Goal: Task Accomplishment & Management: Use online tool/utility

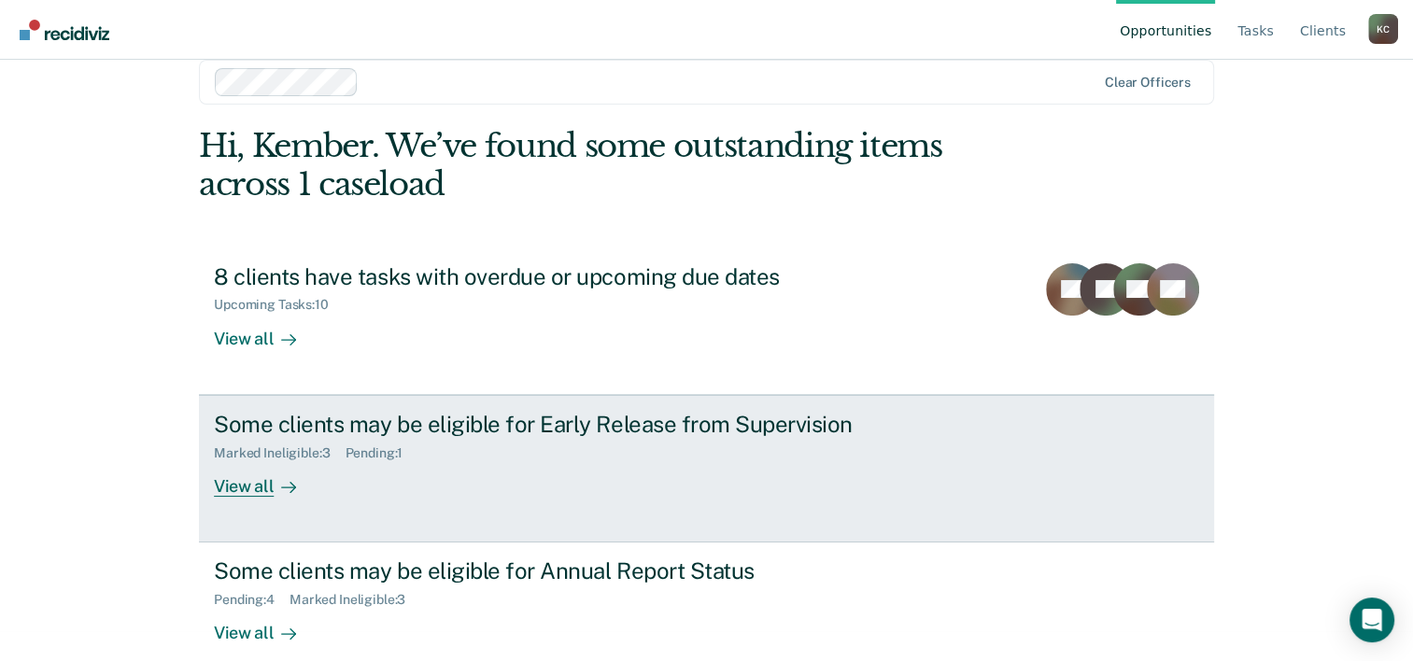
scroll to position [57, 0]
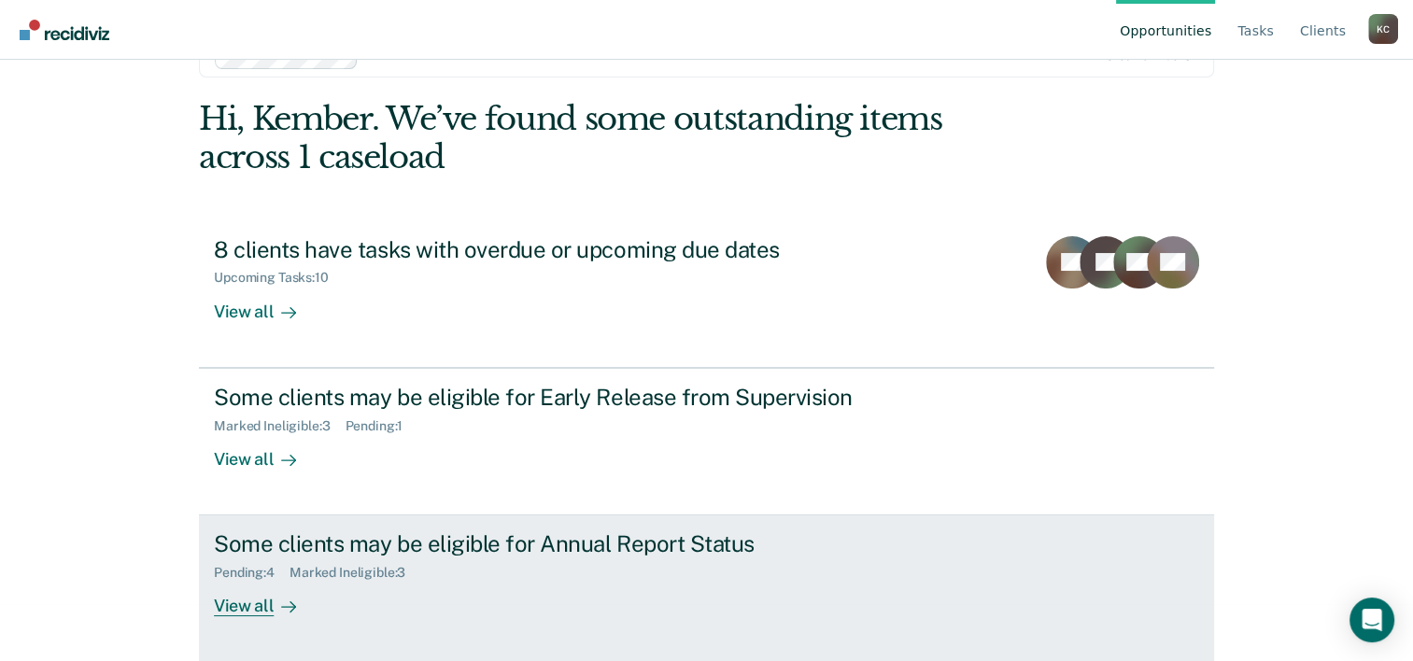
click at [605, 574] on div "Pending : 4 Marked Ineligible : 3" at bounding box center [542, 569] width 656 height 23
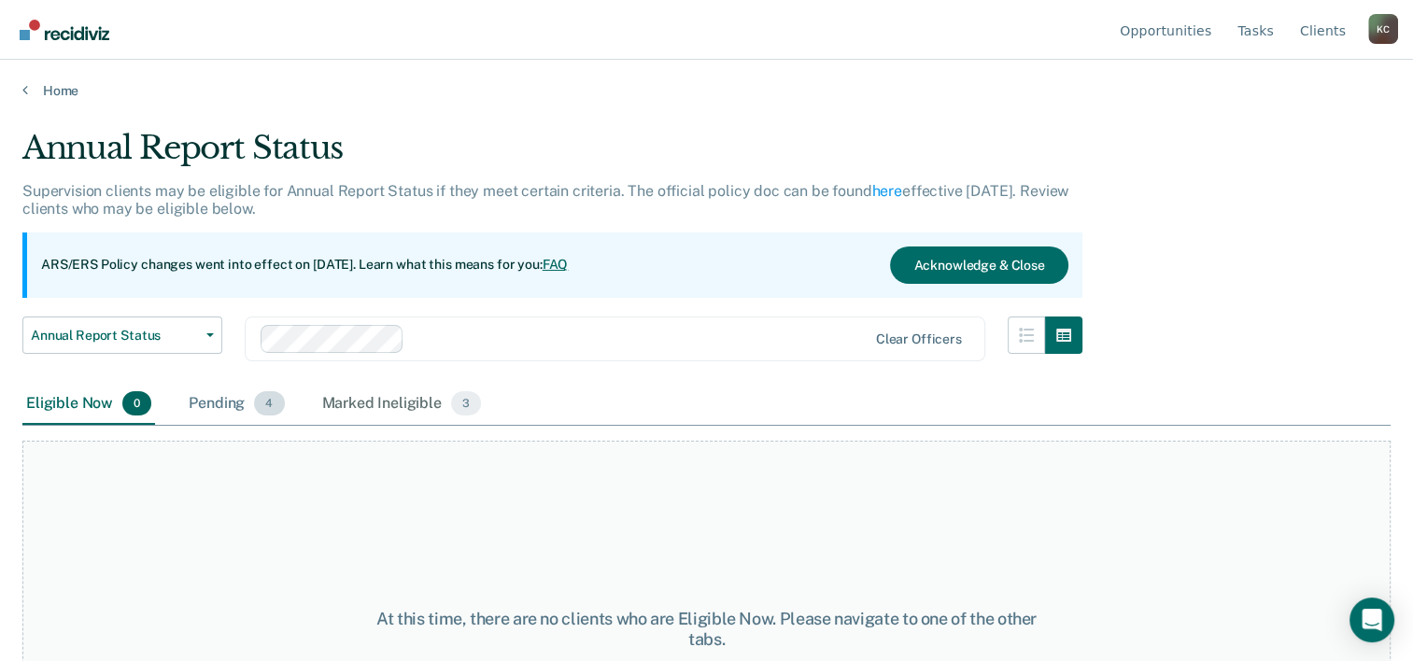
click at [237, 390] on div "Pending 4" at bounding box center [236, 404] width 103 height 41
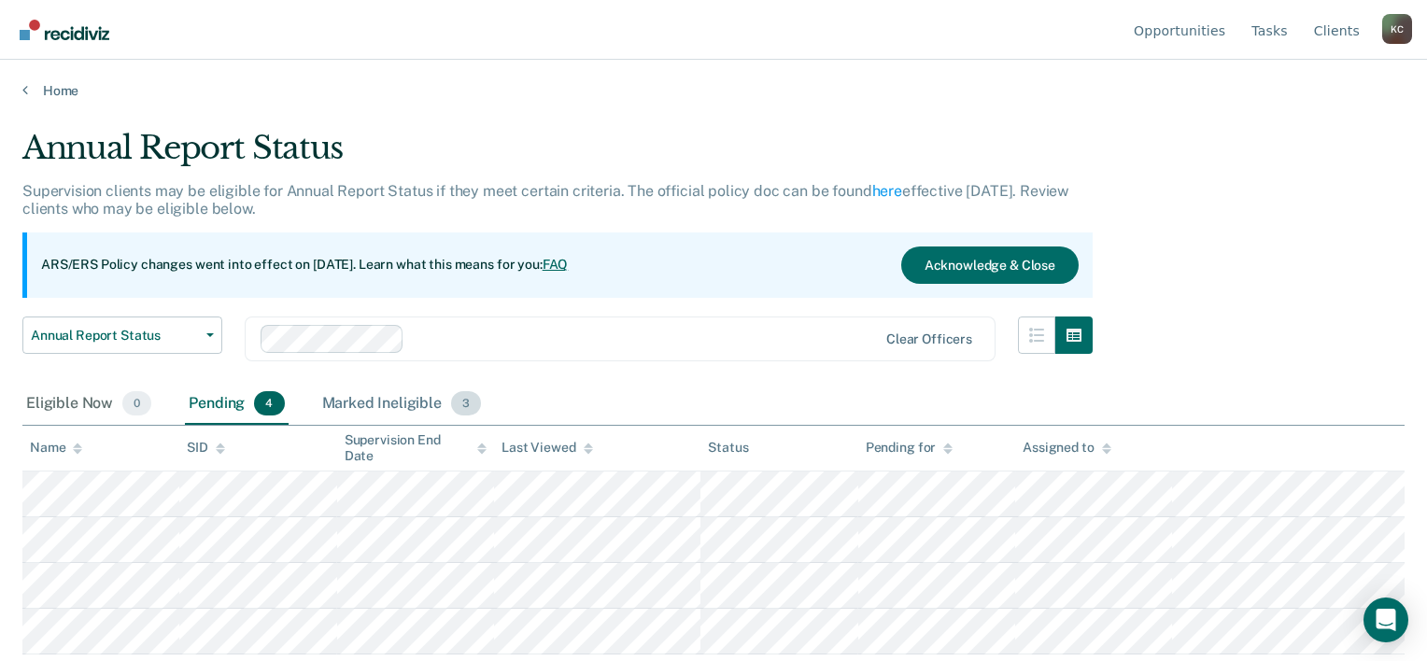
click at [477, 404] on div "Marked Ineligible 3" at bounding box center [402, 404] width 167 height 41
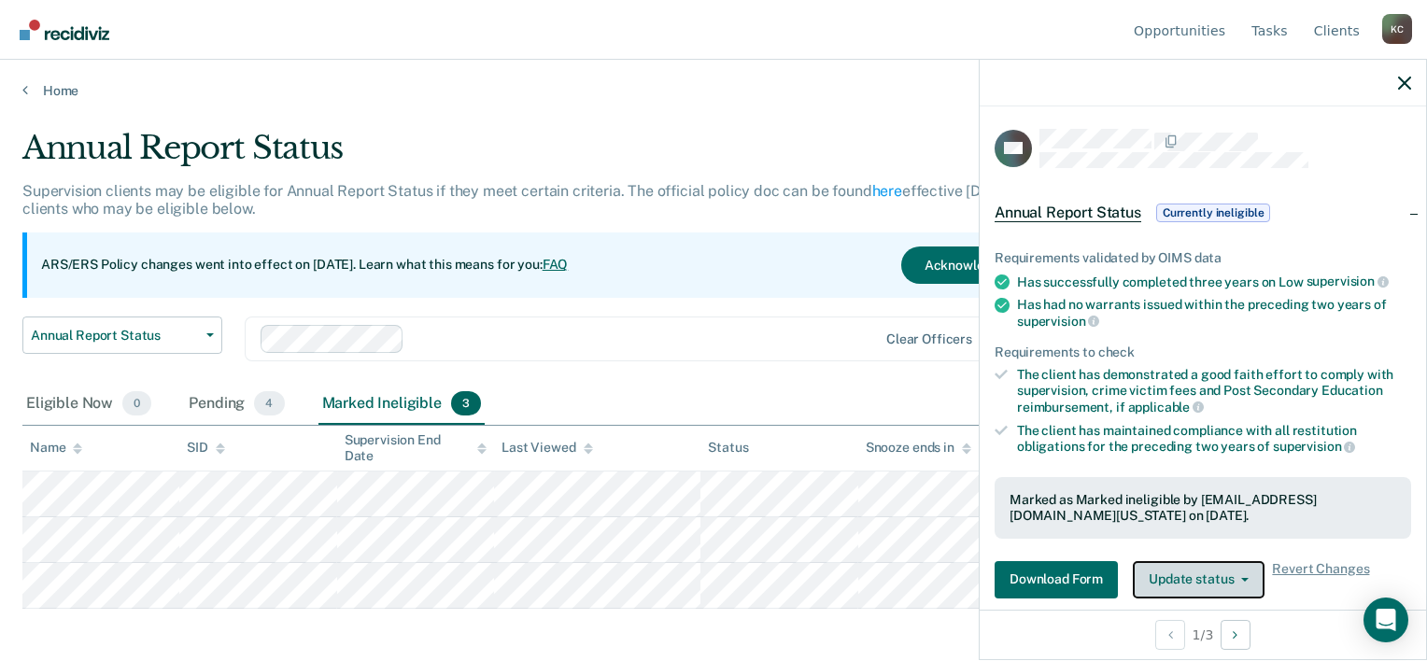
click at [1207, 571] on button "Update status" at bounding box center [1199, 579] width 132 height 37
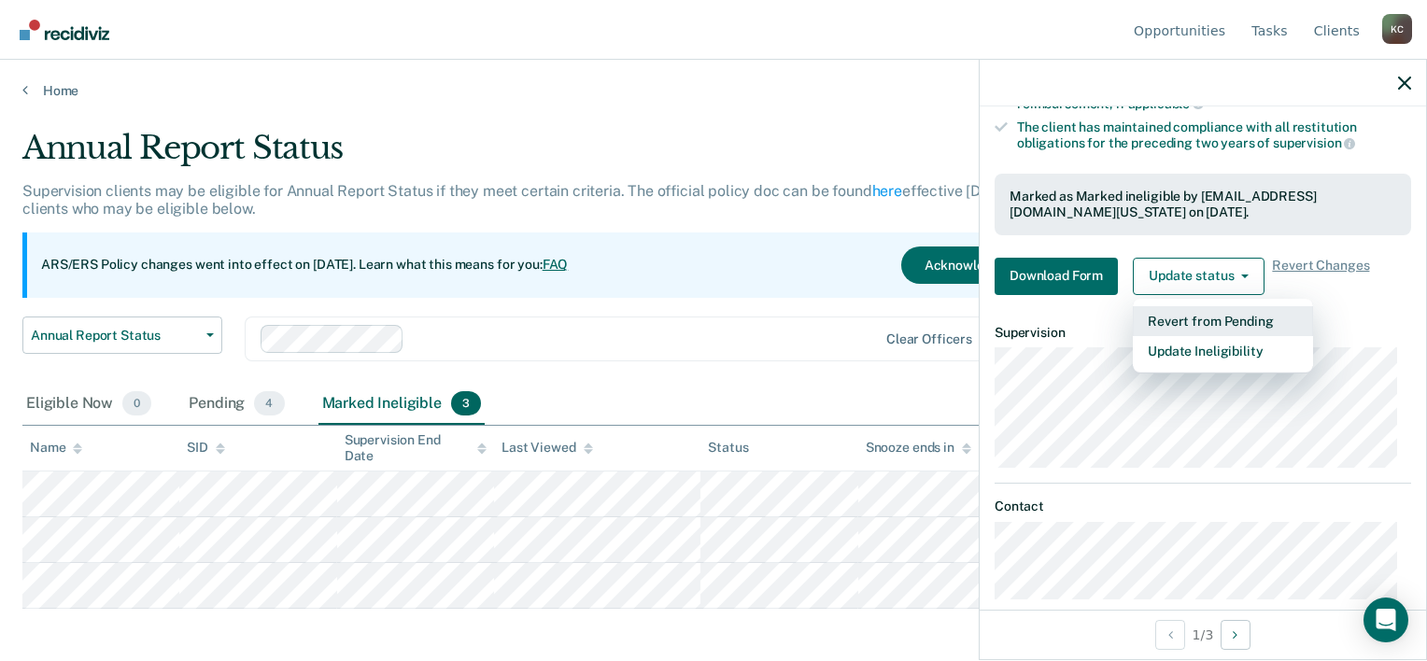
scroll to position [325, 0]
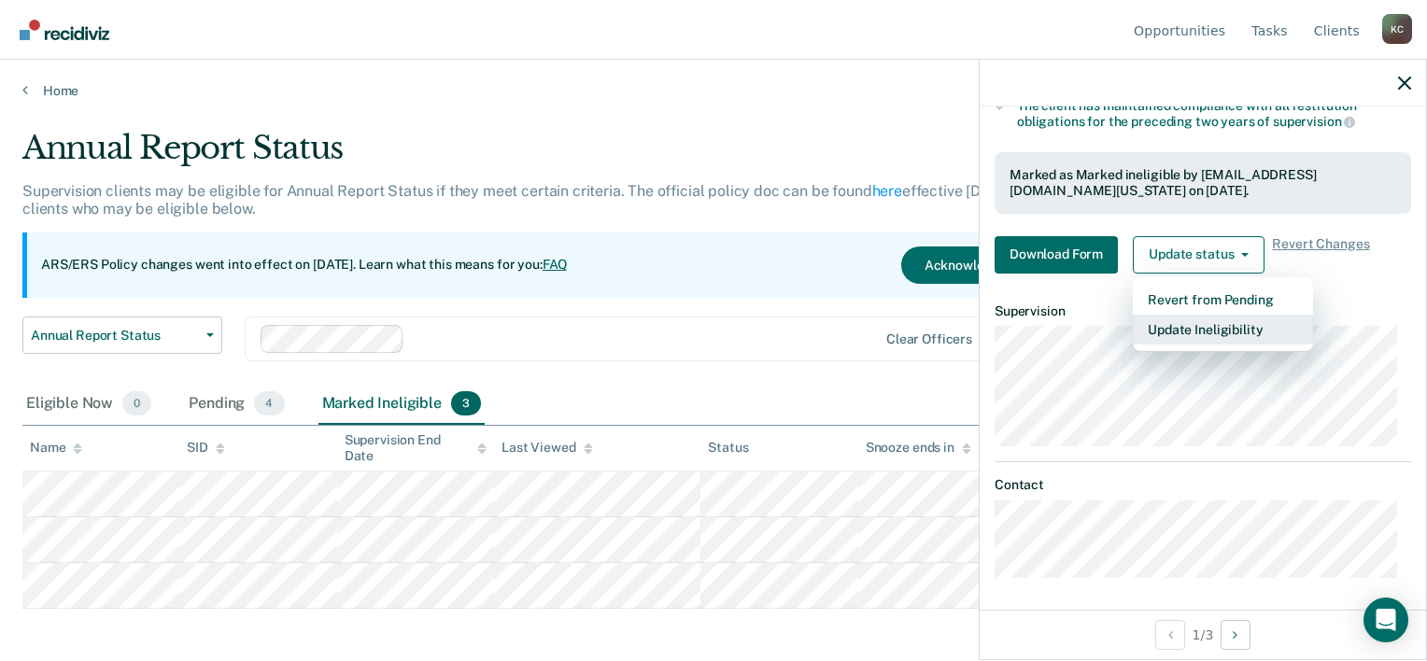
click at [1263, 319] on button "Update Ineligibility" at bounding box center [1223, 330] width 180 height 30
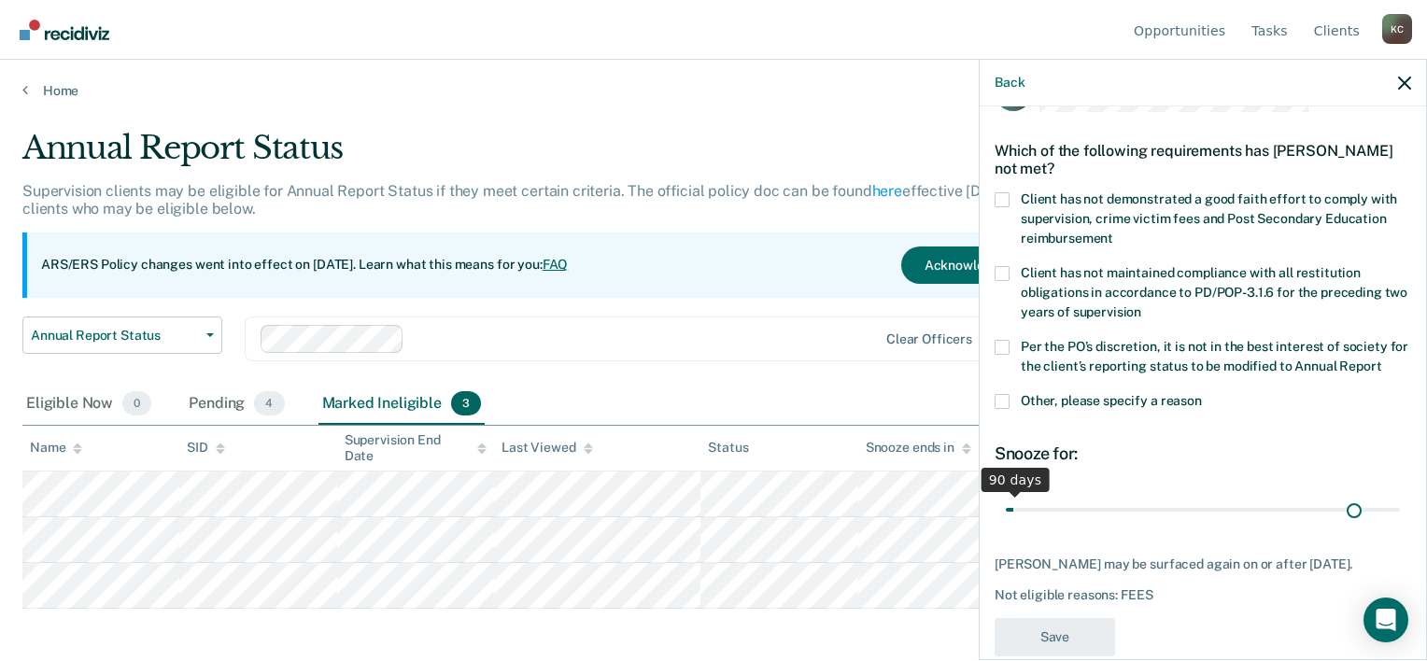
scroll to position [106, 0]
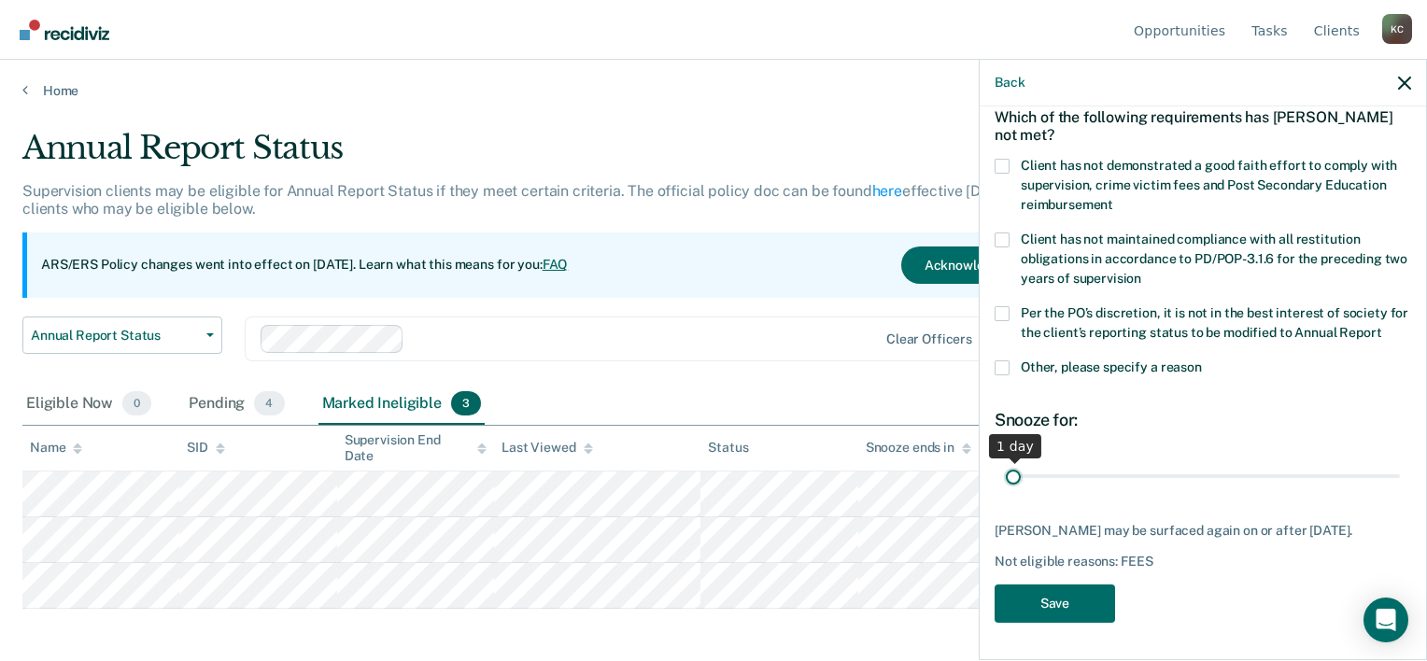
drag, startPoint x: 1341, startPoint y: 481, endPoint x: 955, endPoint y: 486, distance: 386.8
type input "1"
click at [1006, 486] on input "range" at bounding box center [1203, 477] width 394 height 33
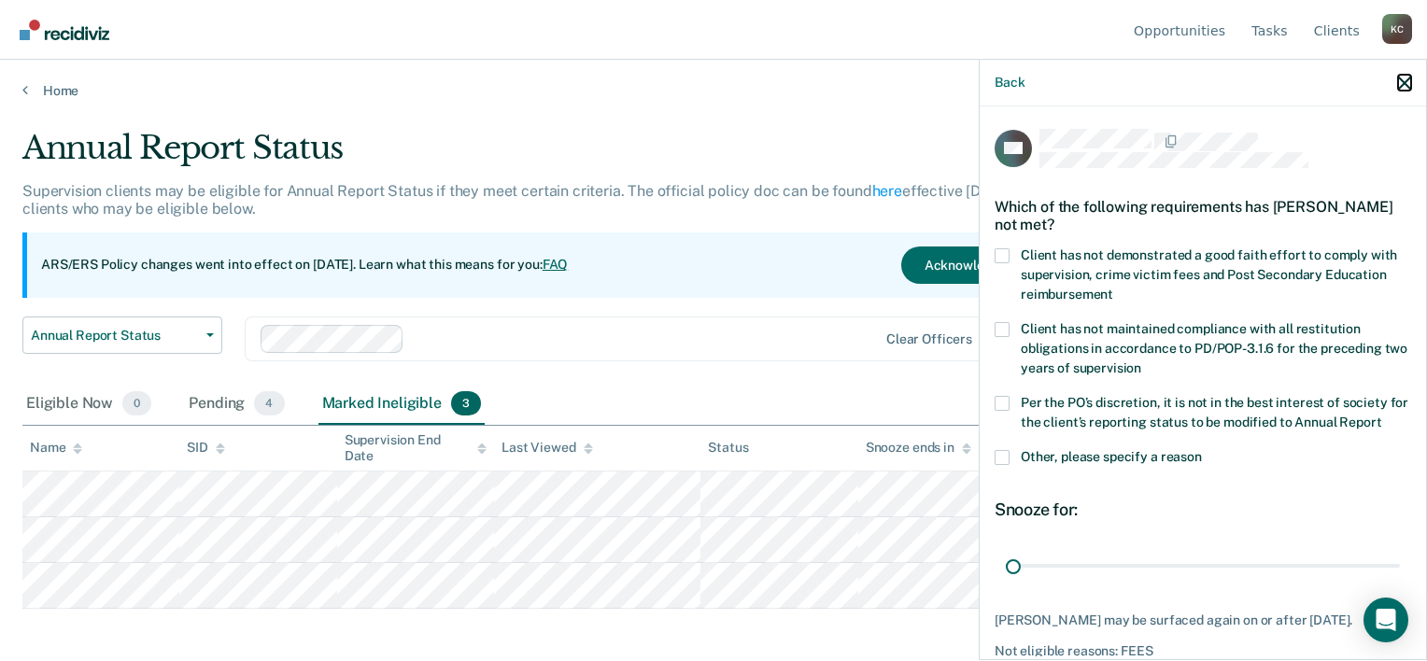
click at [1409, 80] on icon "button" at bounding box center [1404, 83] width 13 height 13
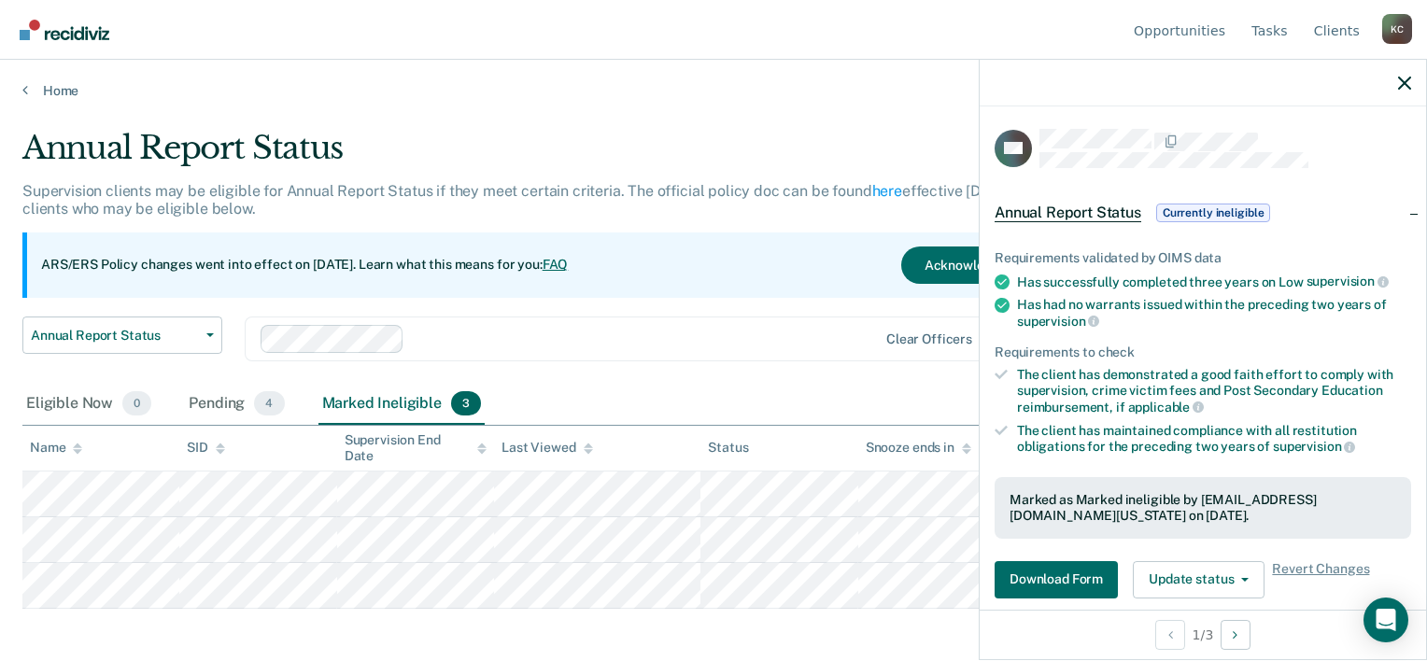
click at [1001, 276] on icon at bounding box center [1002, 282] width 15 height 15
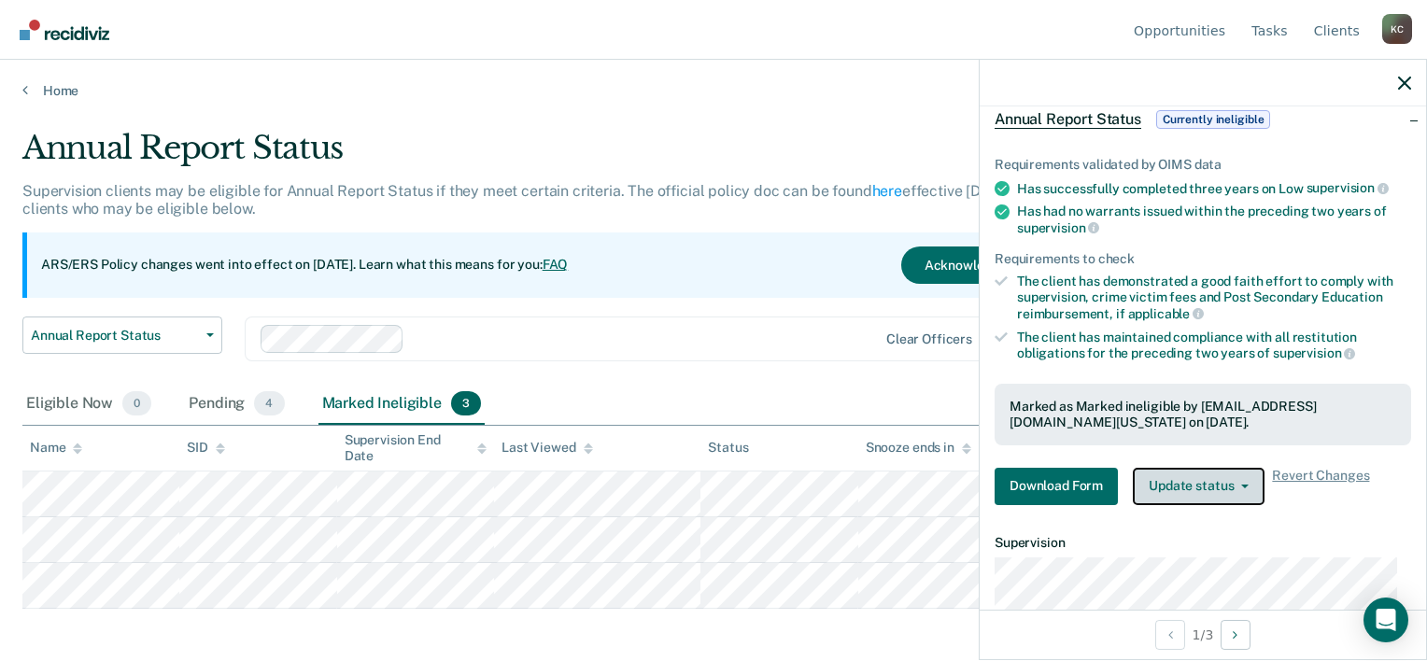
click at [1175, 481] on button "Update status" at bounding box center [1199, 486] width 132 height 37
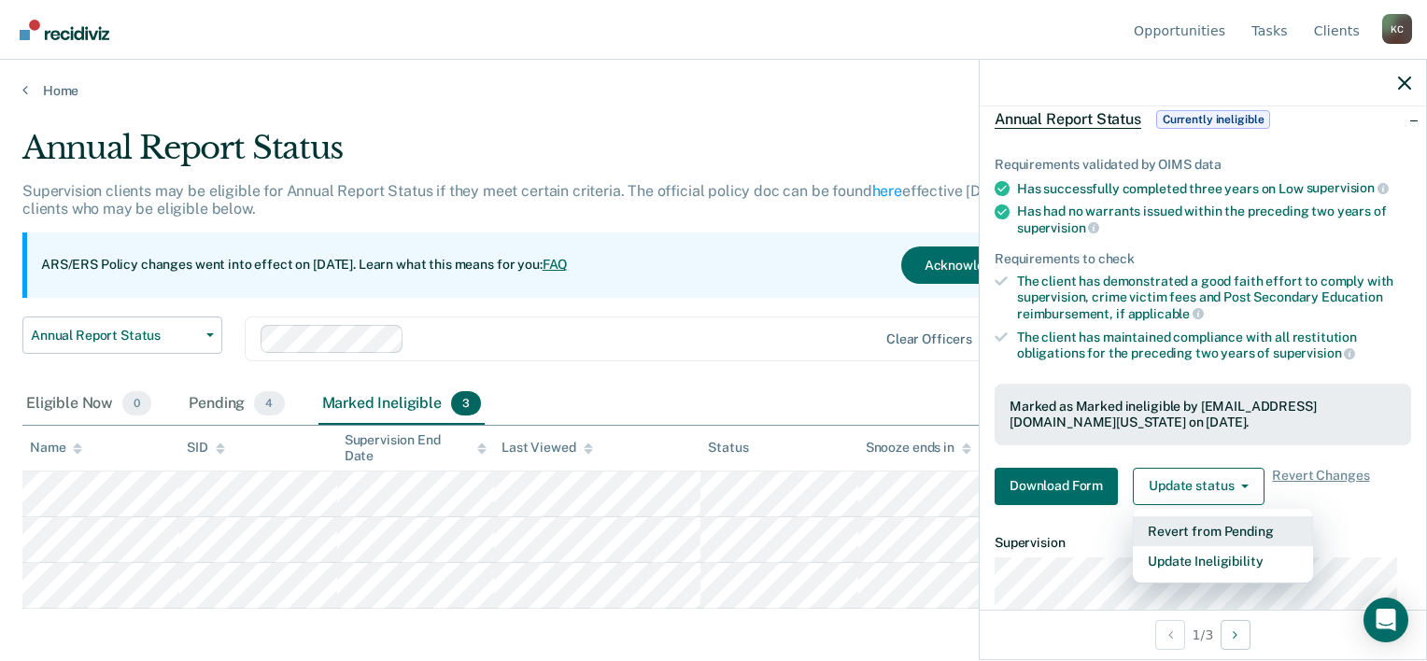
click at [1185, 520] on button "Revert from Pending" at bounding box center [1223, 532] width 180 height 30
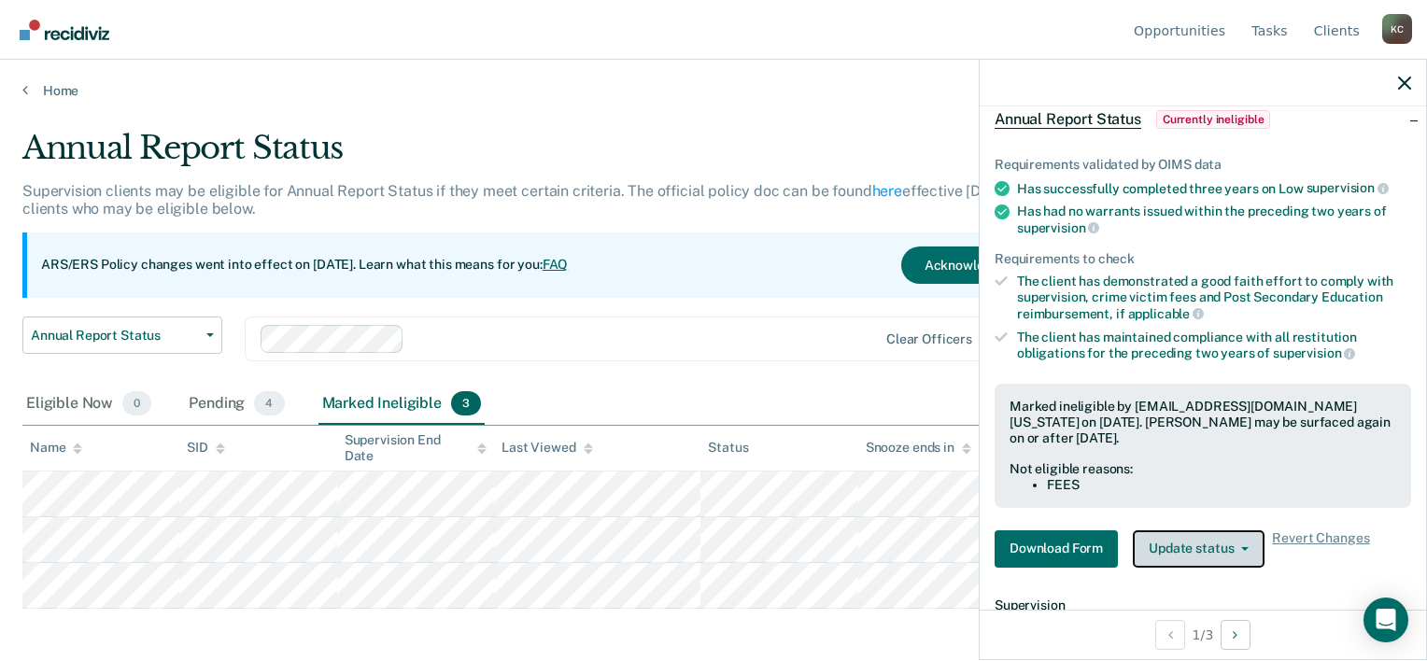
click at [1209, 553] on button "Update status" at bounding box center [1199, 549] width 132 height 37
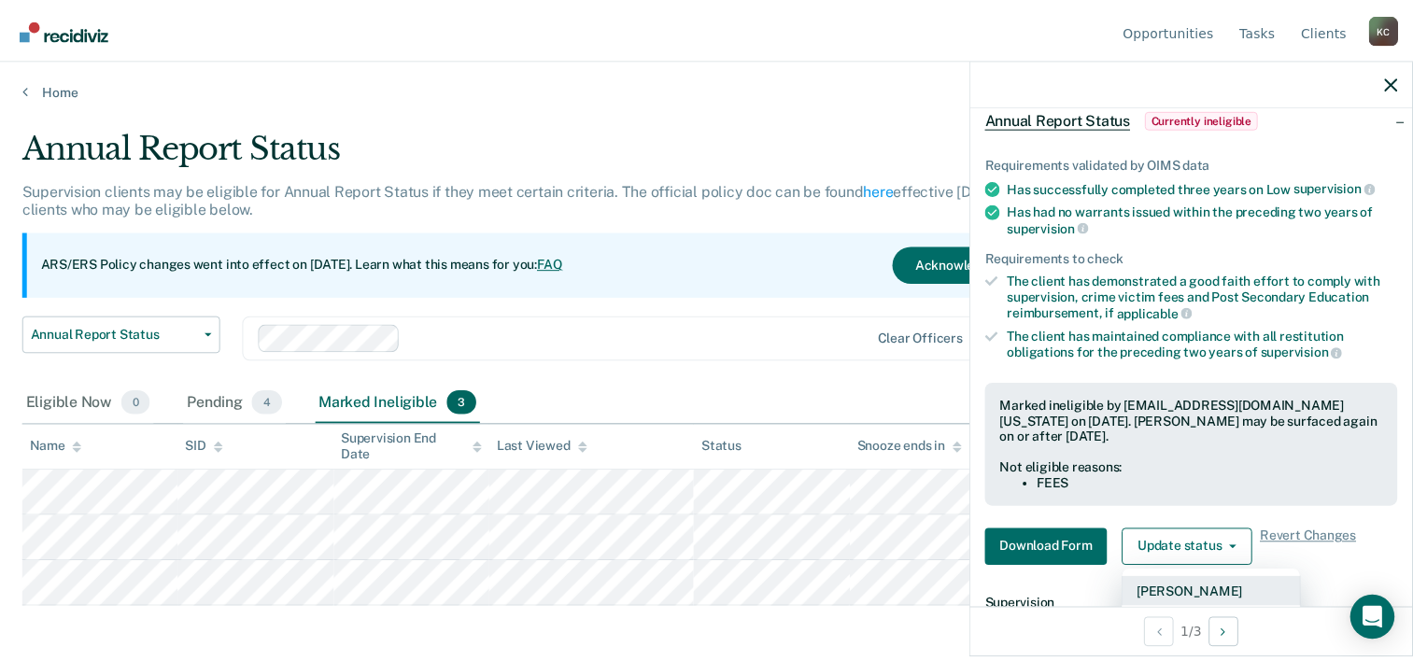
scroll to position [187, 0]
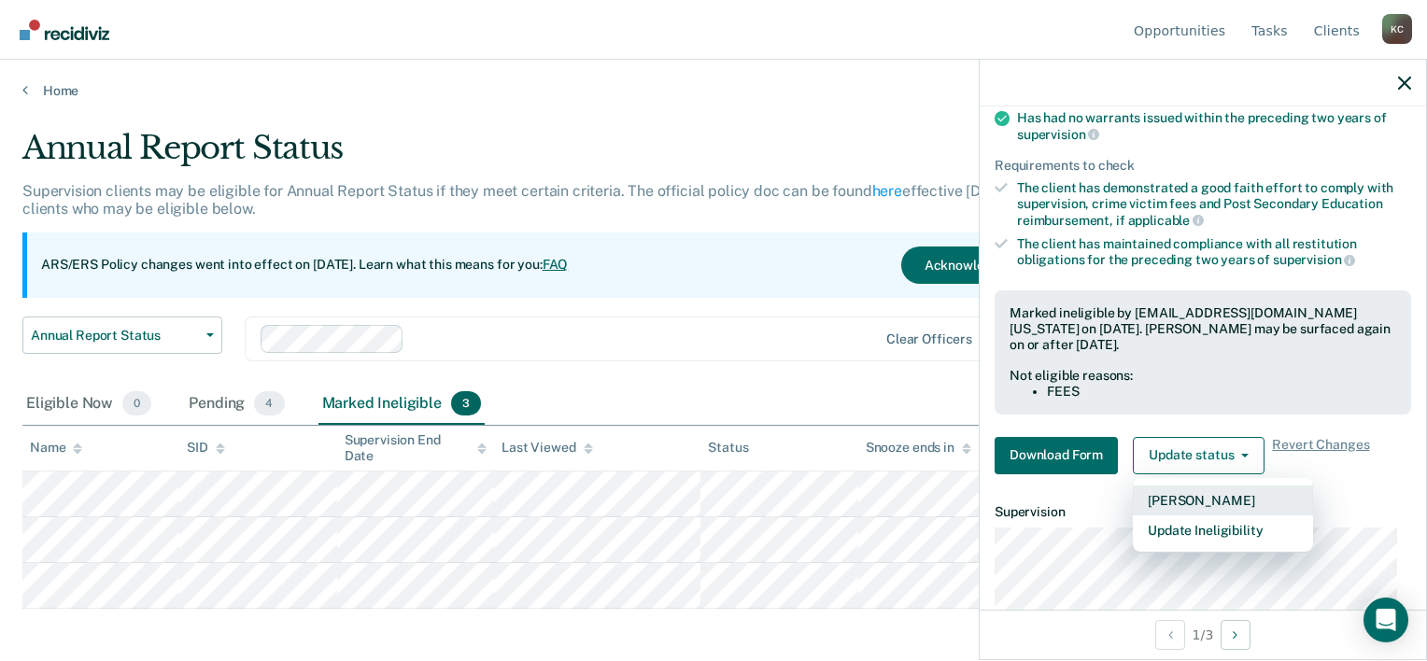
click at [1221, 488] on button "[PERSON_NAME]" at bounding box center [1223, 501] width 180 height 30
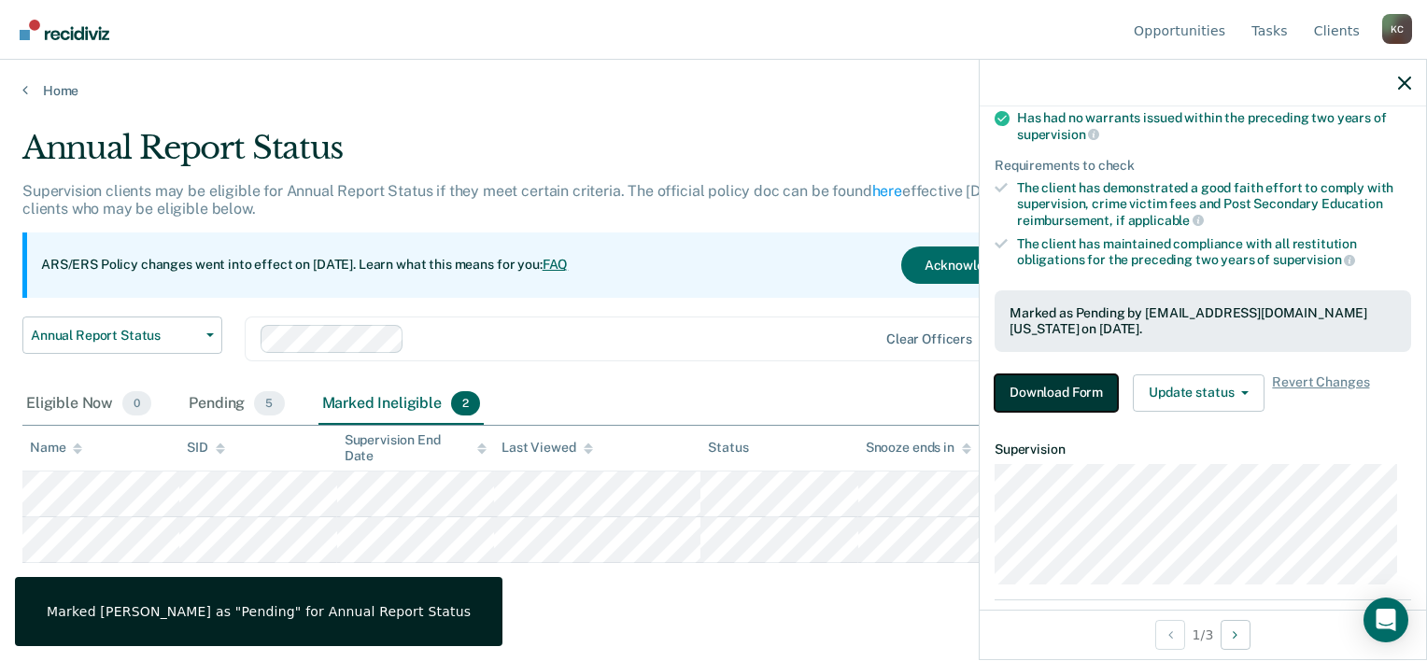
click at [1084, 392] on button "Download Form" at bounding box center [1056, 393] width 123 height 37
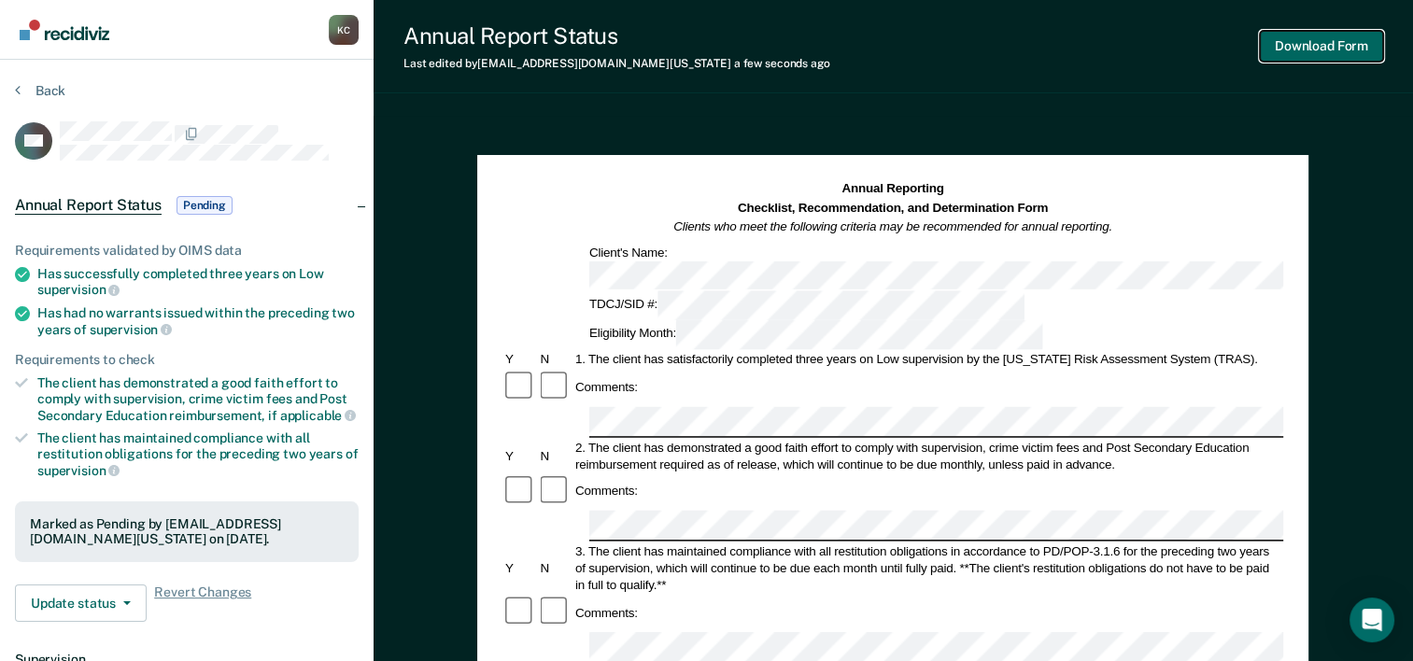
click at [1300, 34] on button "Download Form" at bounding box center [1321, 46] width 123 height 31
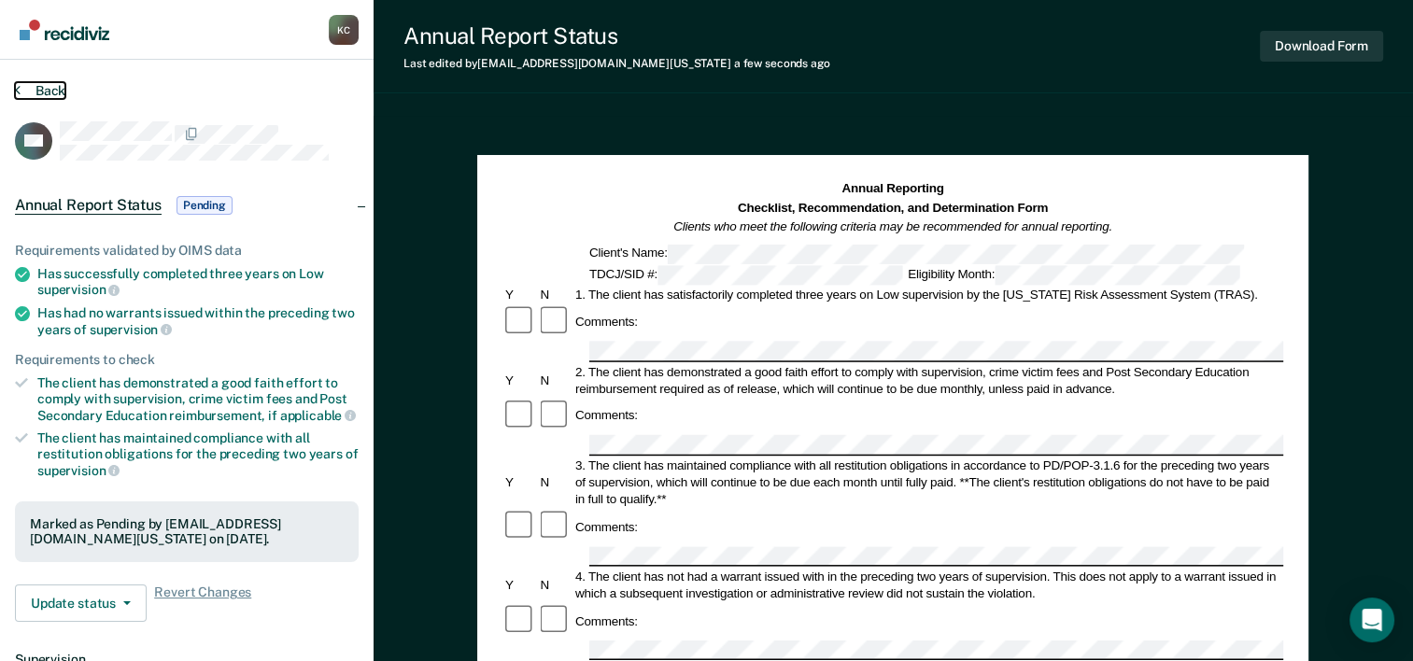
click at [53, 90] on button "Back" at bounding box center [40, 90] width 50 height 17
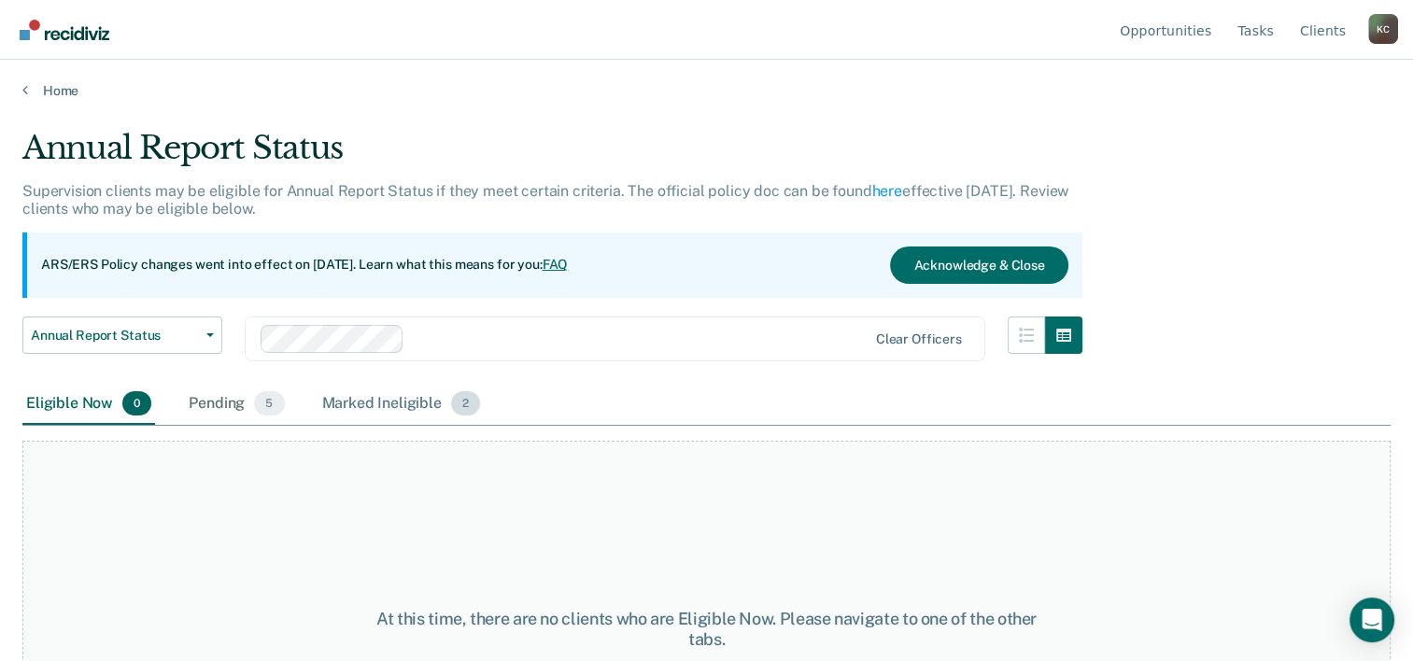
click at [397, 407] on div "Marked Ineligible 2" at bounding box center [402, 404] width 166 height 41
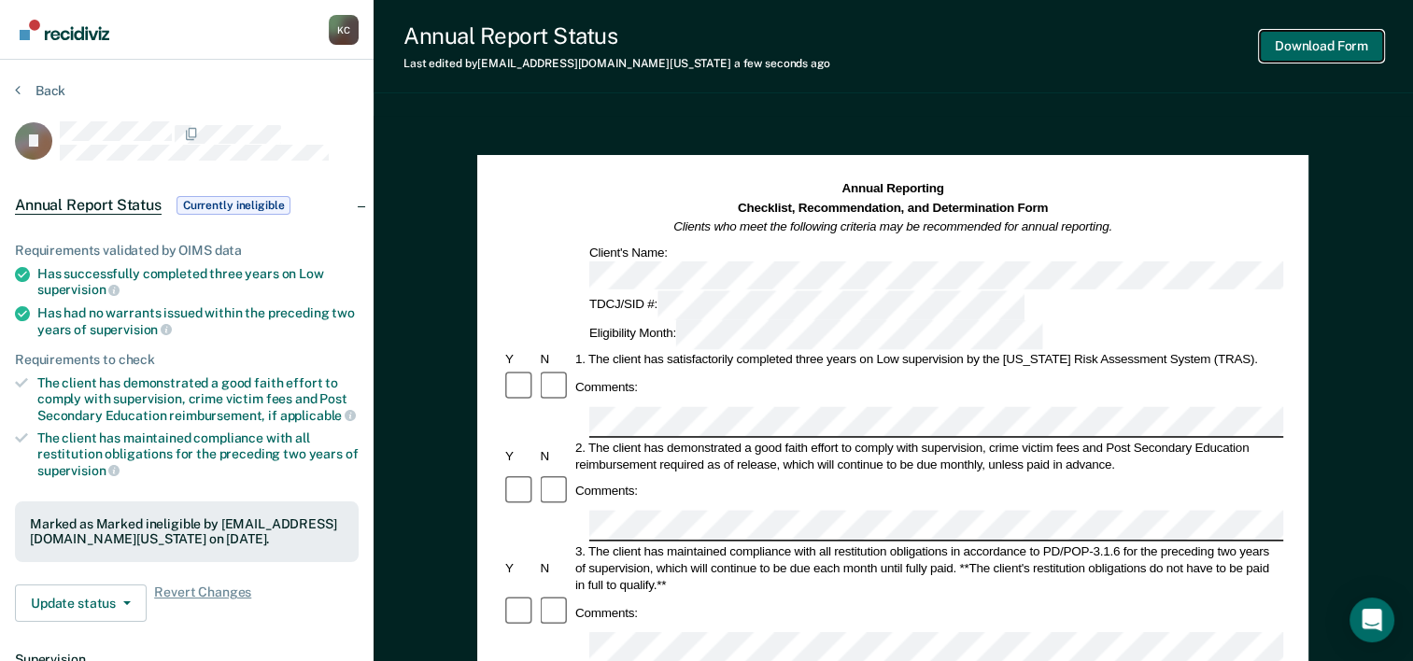
click at [1329, 39] on button "Download Form" at bounding box center [1321, 46] width 123 height 31
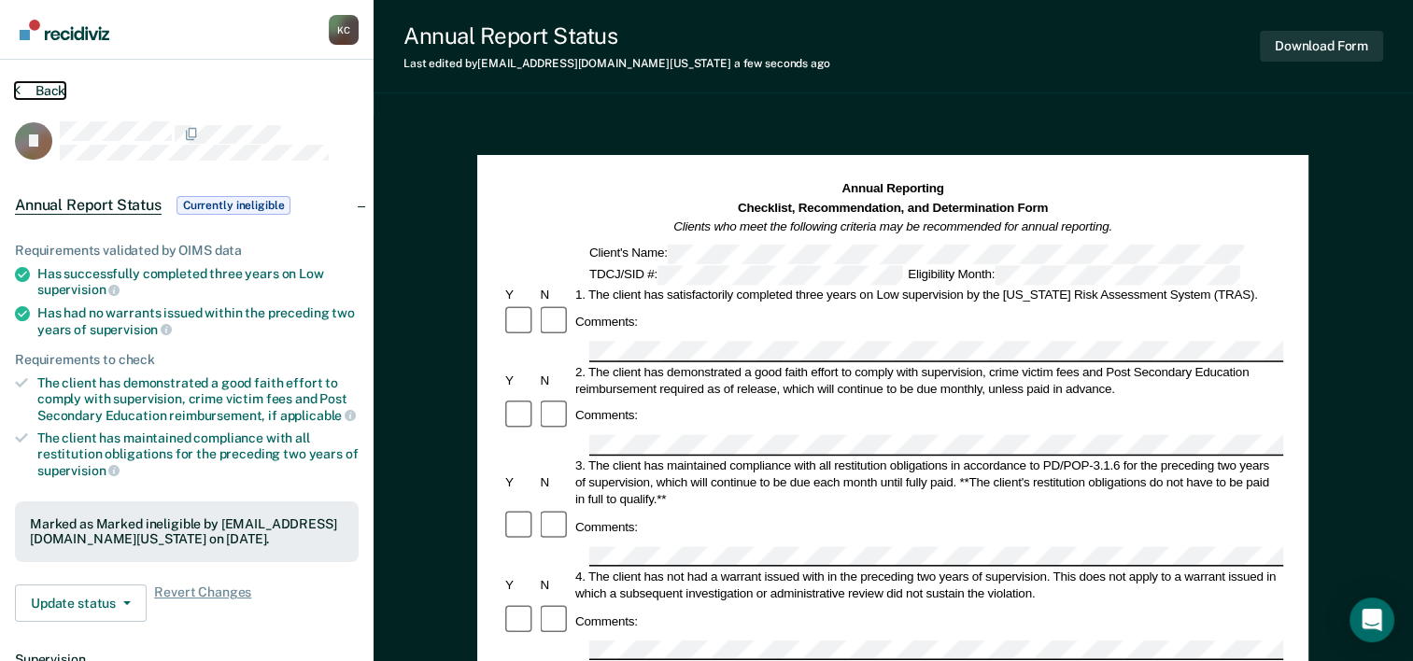
click at [34, 93] on button "Back" at bounding box center [40, 90] width 50 height 17
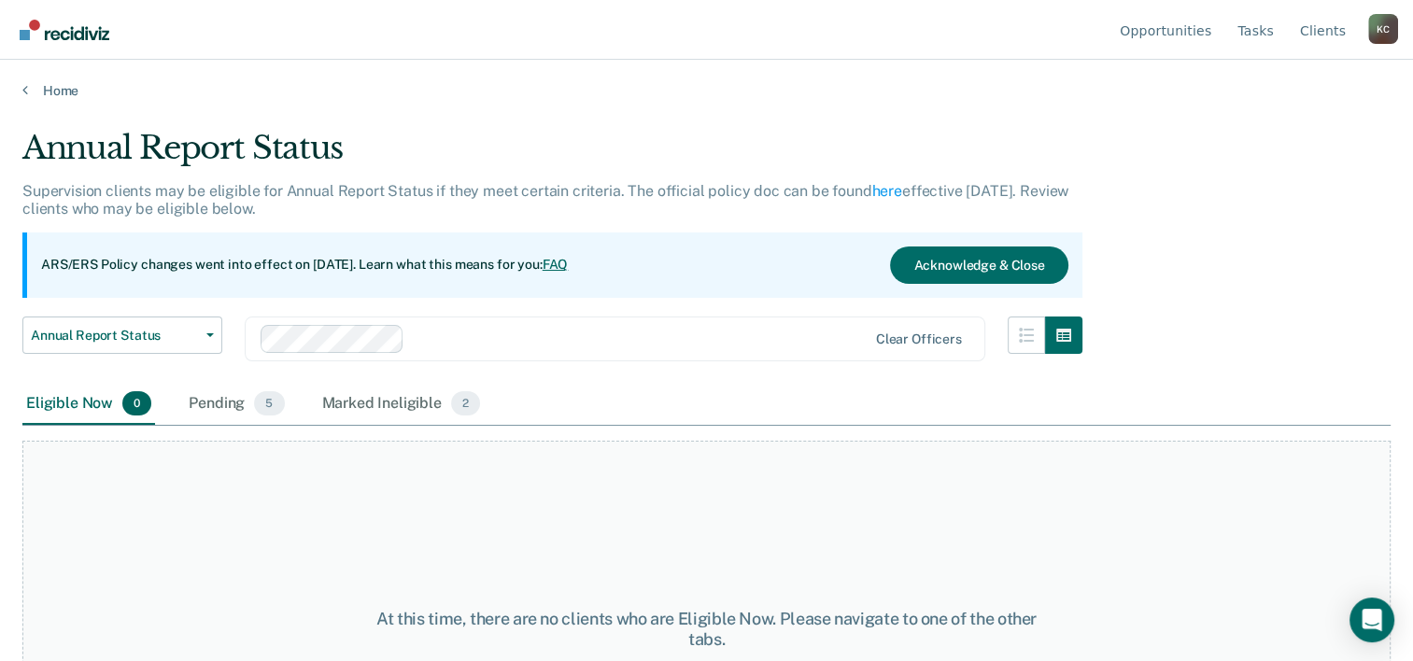
click at [311, 403] on div "Eligible Now 0 Pending 5 Marked Ineligible 2" at bounding box center [252, 404] width 461 height 41
click at [381, 396] on div "Marked Ineligible 2" at bounding box center [402, 404] width 166 height 41
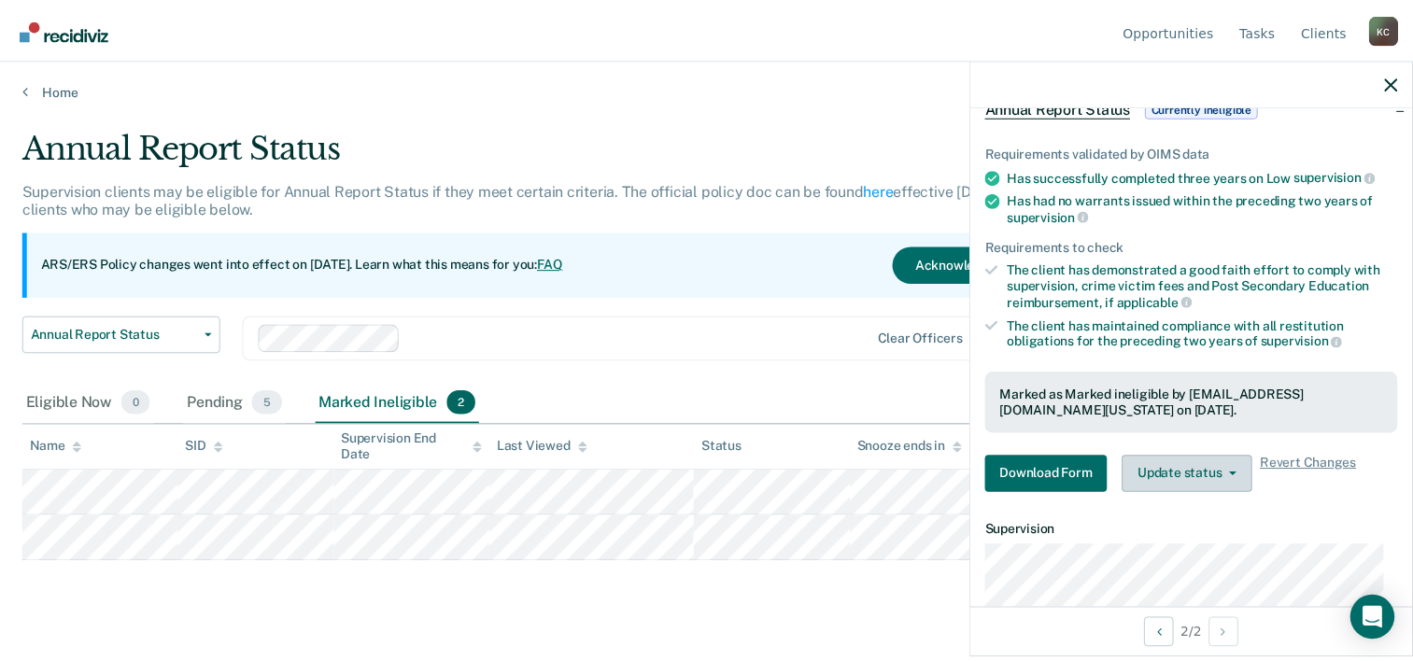
scroll to position [93, 0]
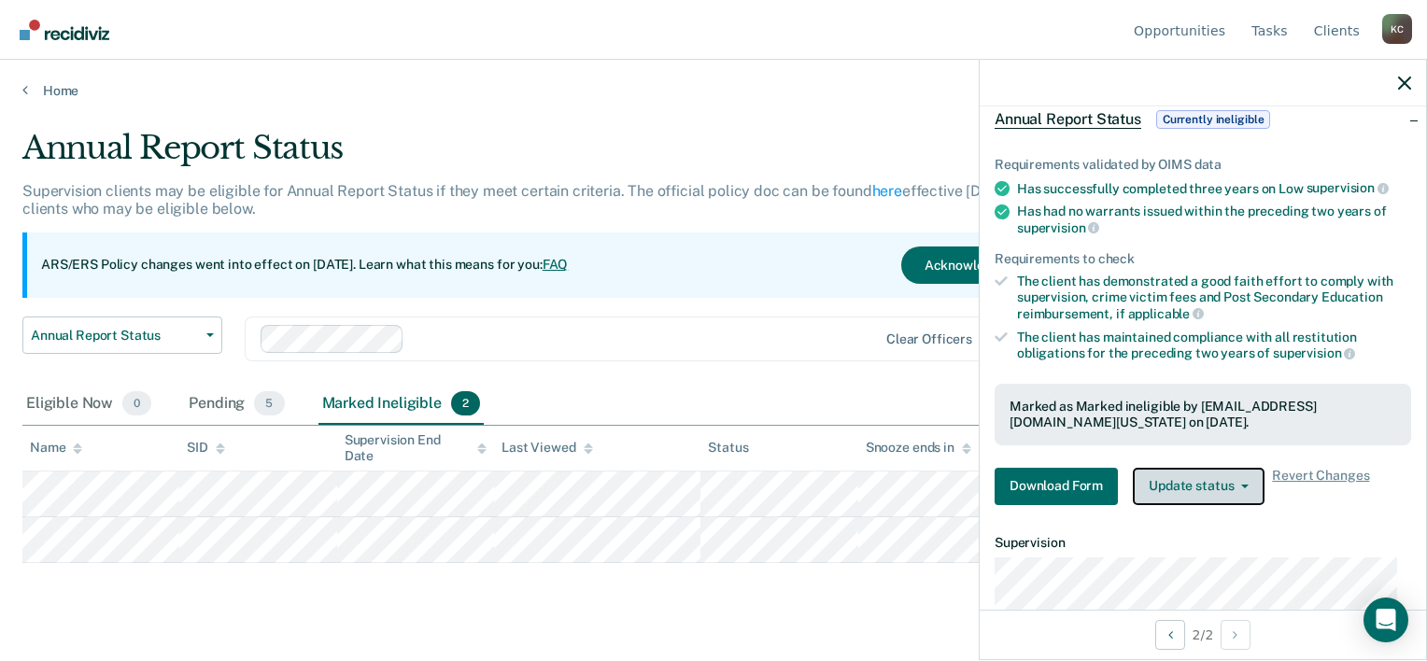
click at [1237, 477] on button "Update status" at bounding box center [1199, 486] width 132 height 37
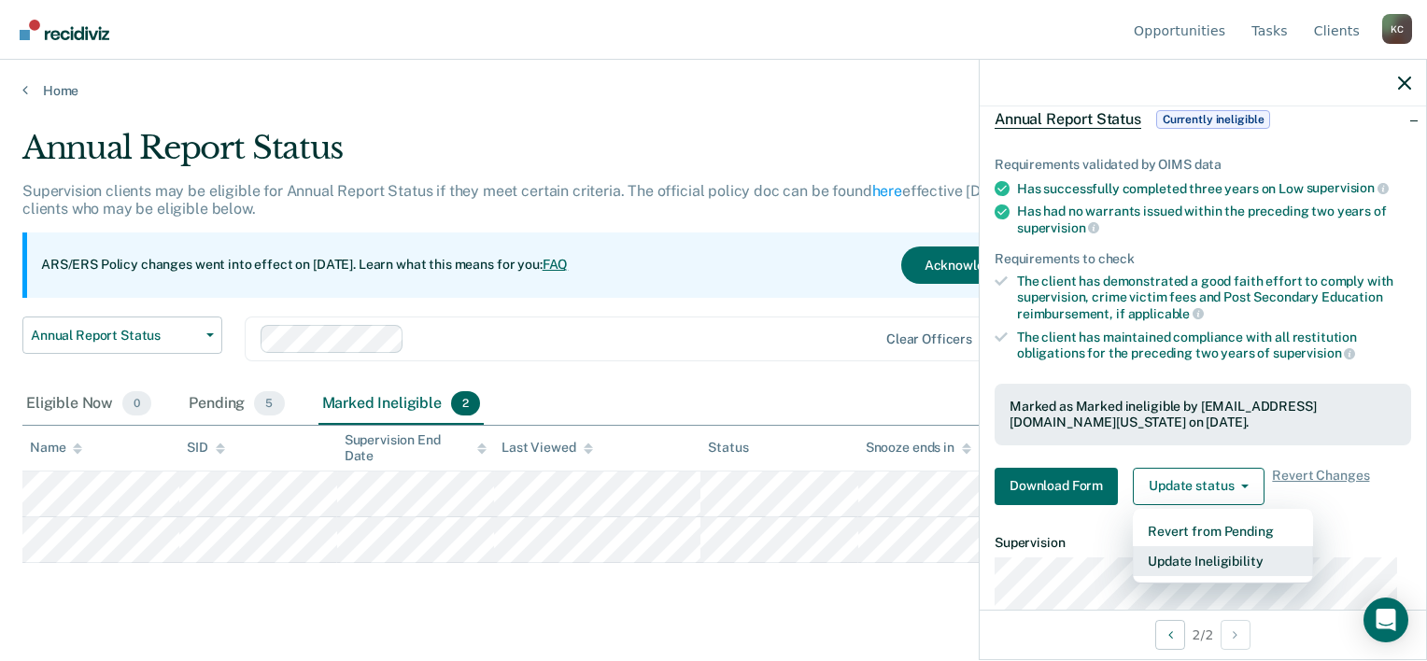
click at [1263, 559] on button "Update Ineligibility" at bounding box center [1223, 561] width 180 height 30
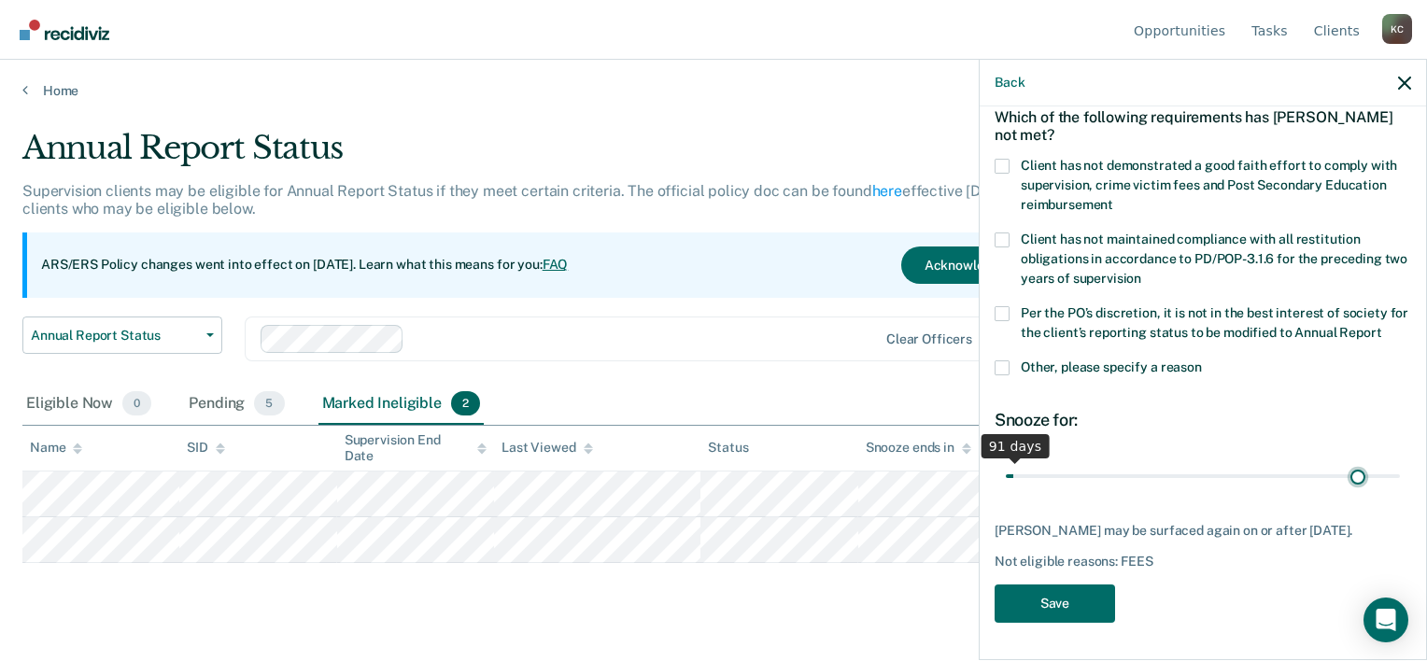
type input "91"
click at [1345, 489] on input "range" at bounding box center [1203, 477] width 394 height 33
click at [1401, 80] on icon "button" at bounding box center [1404, 83] width 13 height 13
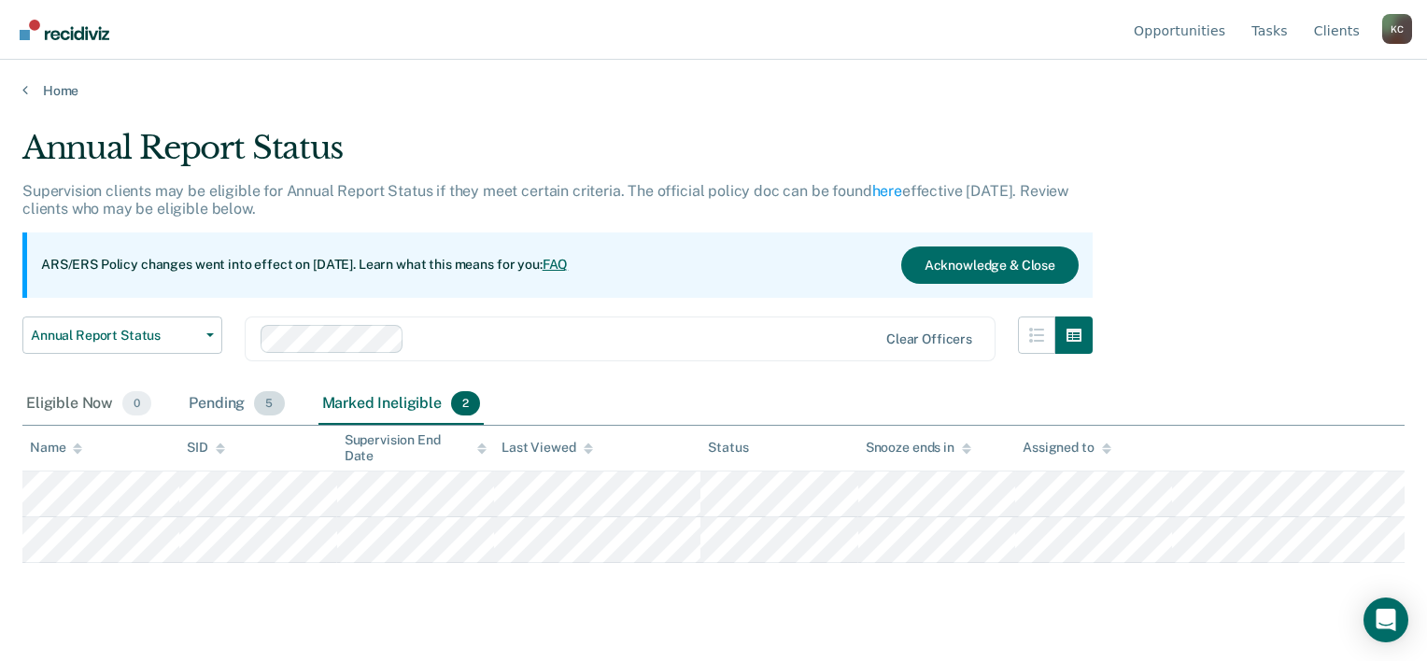
click at [232, 407] on div "Pending 5" at bounding box center [236, 404] width 103 height 41
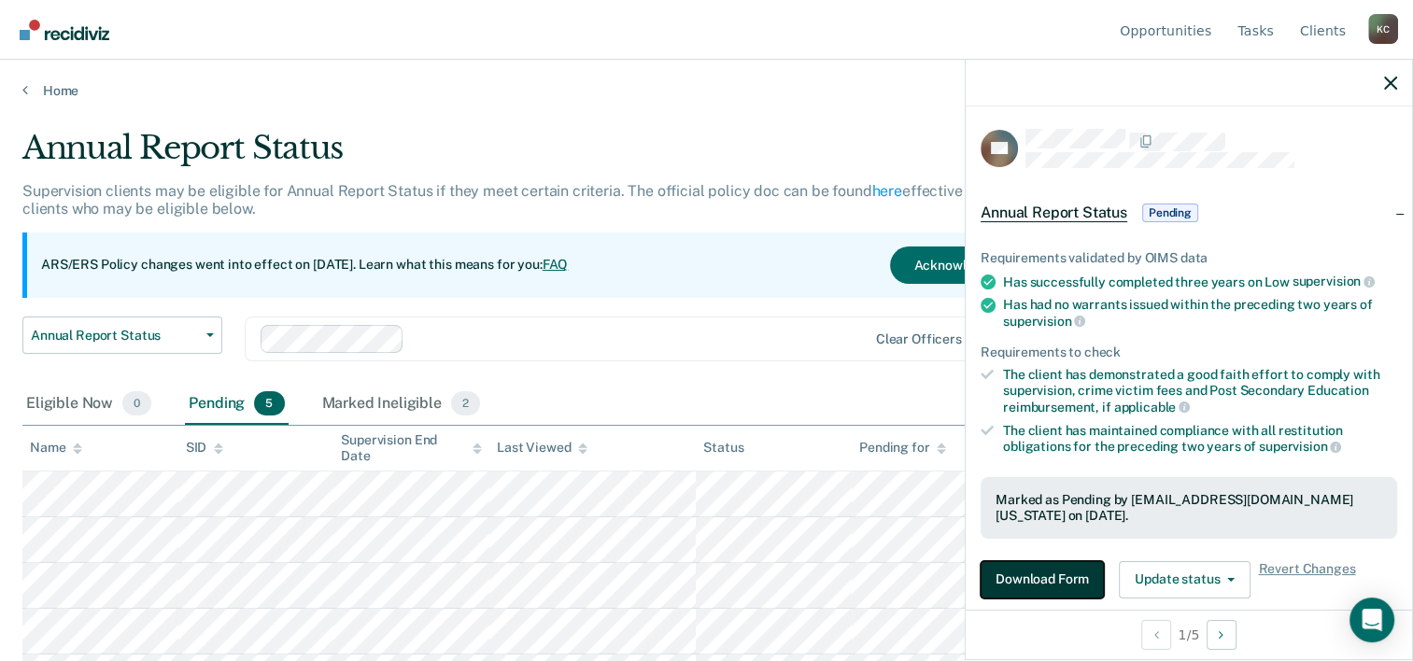
click at [1056, 567] on button "Download Form" at bounding box center [1042, 579] width 123 height 37
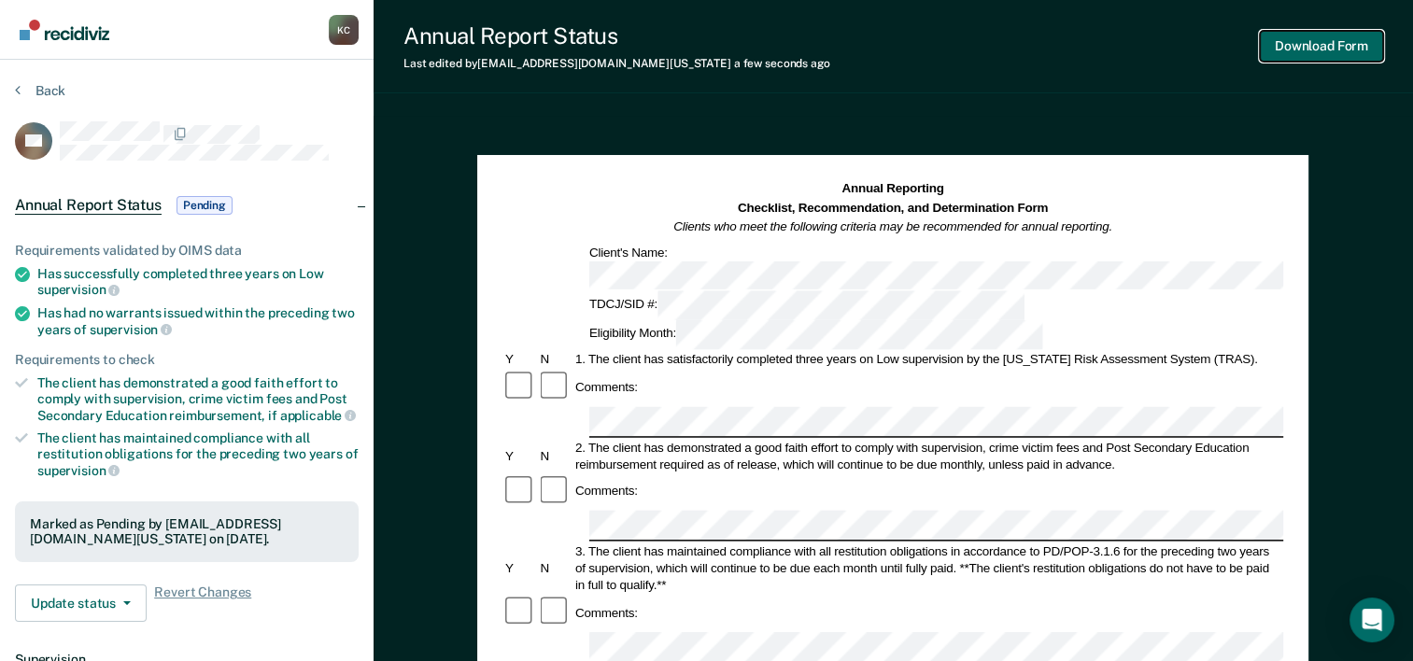
click at [1330, 45] on button "Download Form" at bounding box center [1321, 46] width 123 height 31
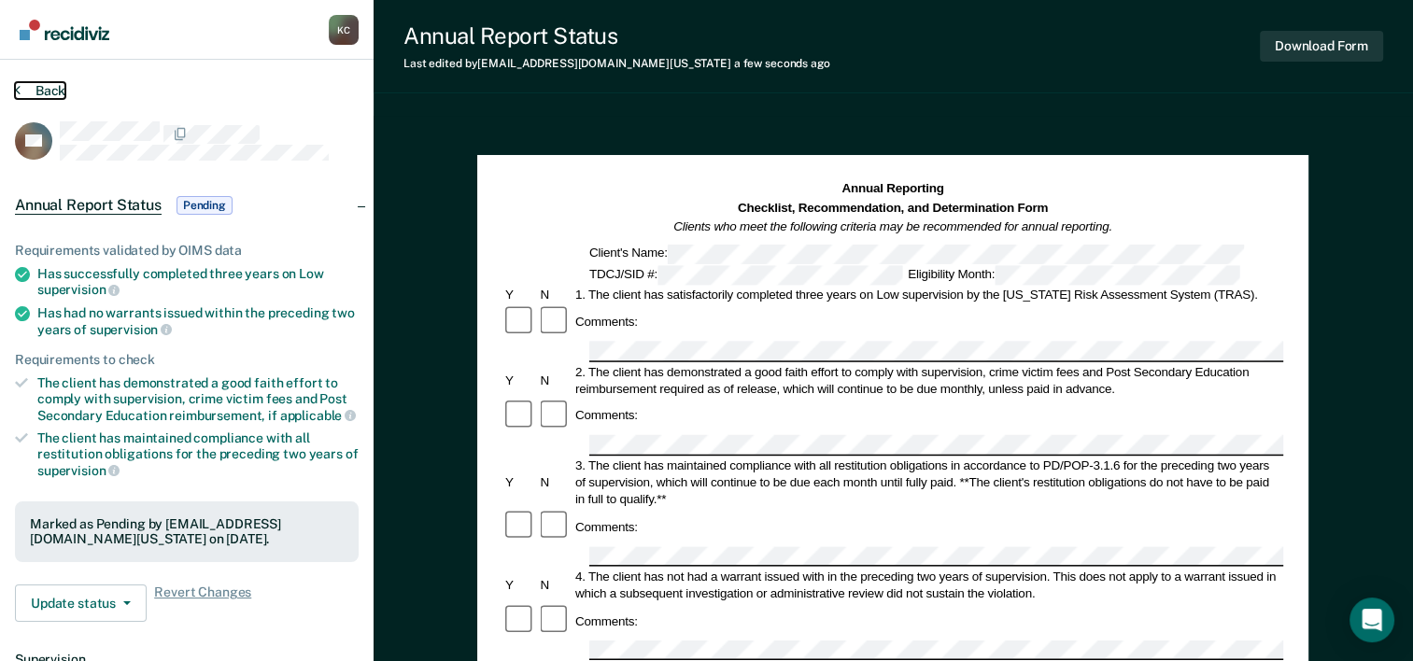
click at [59, 90] on button "Back" at bounding box center [40, 90] width 50 height 17
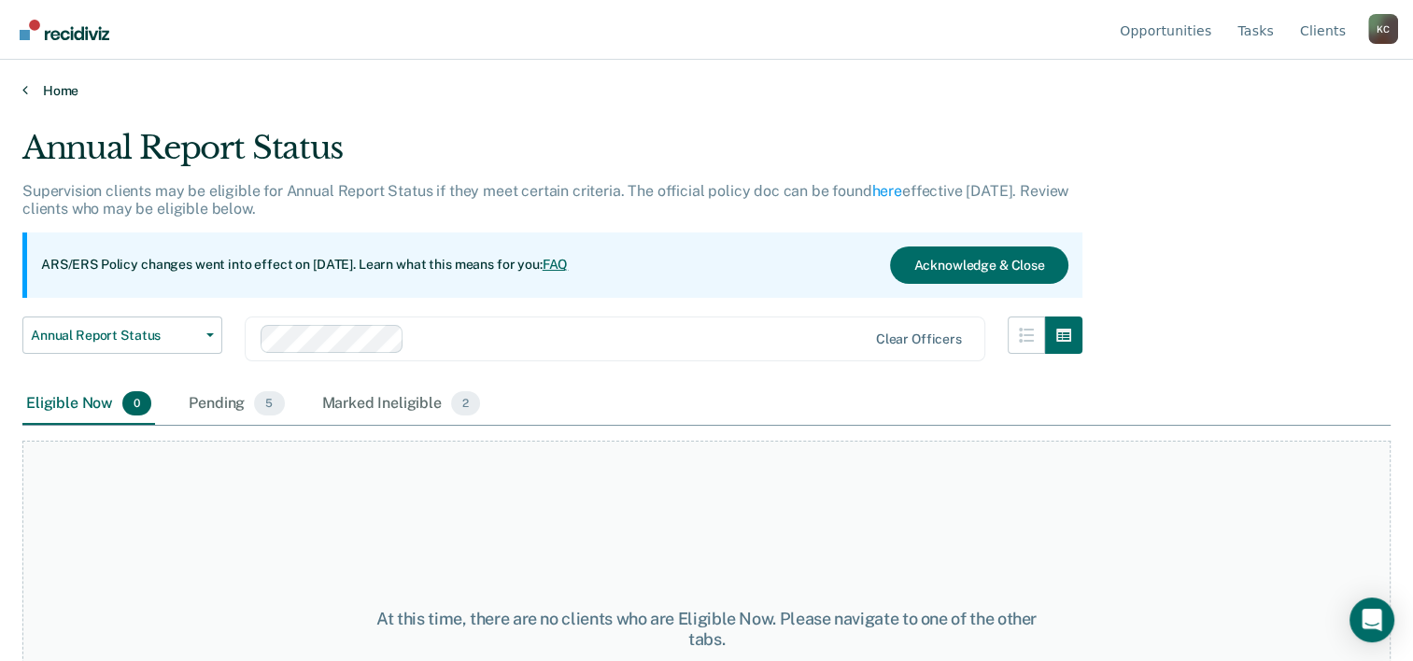
click at [60, 93] on link "Home" at bounding box center [706, 90] width 1368 height 17
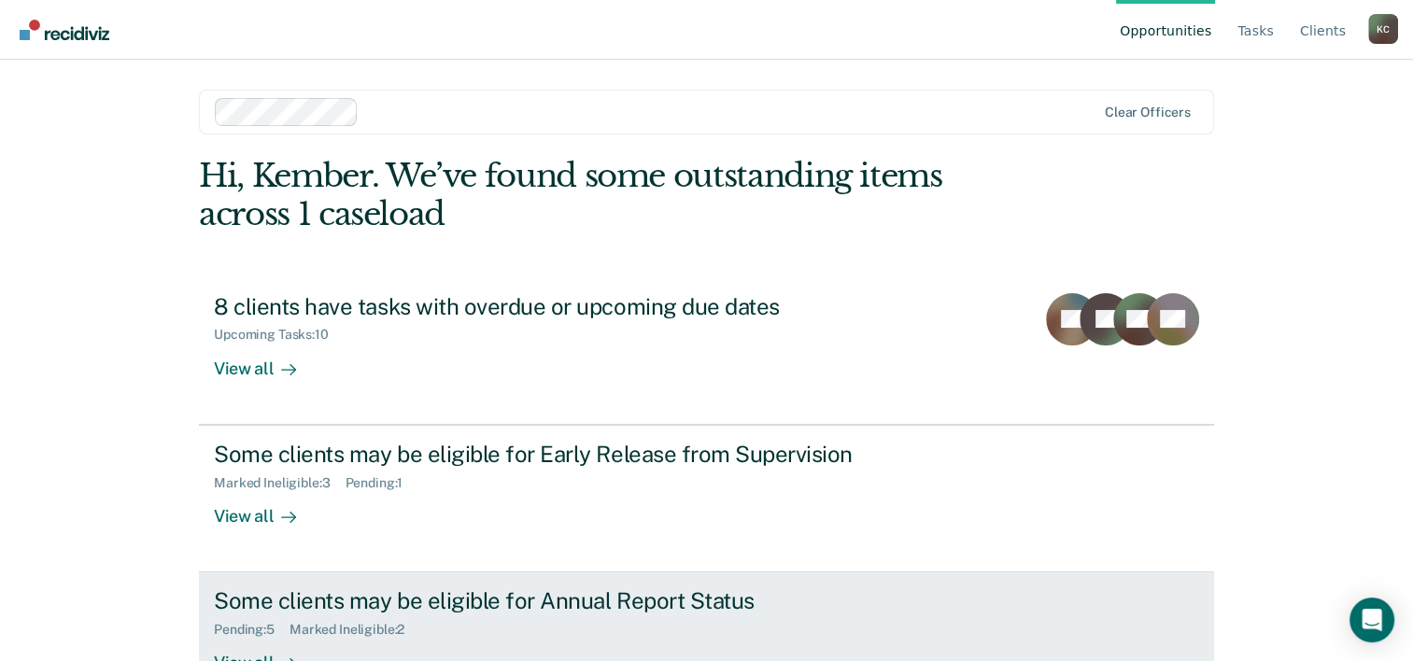
click at [812, 591] on div "Some clients may be eligible for Annual Report Status" at bounding box center [542, 601] width 656 height 27
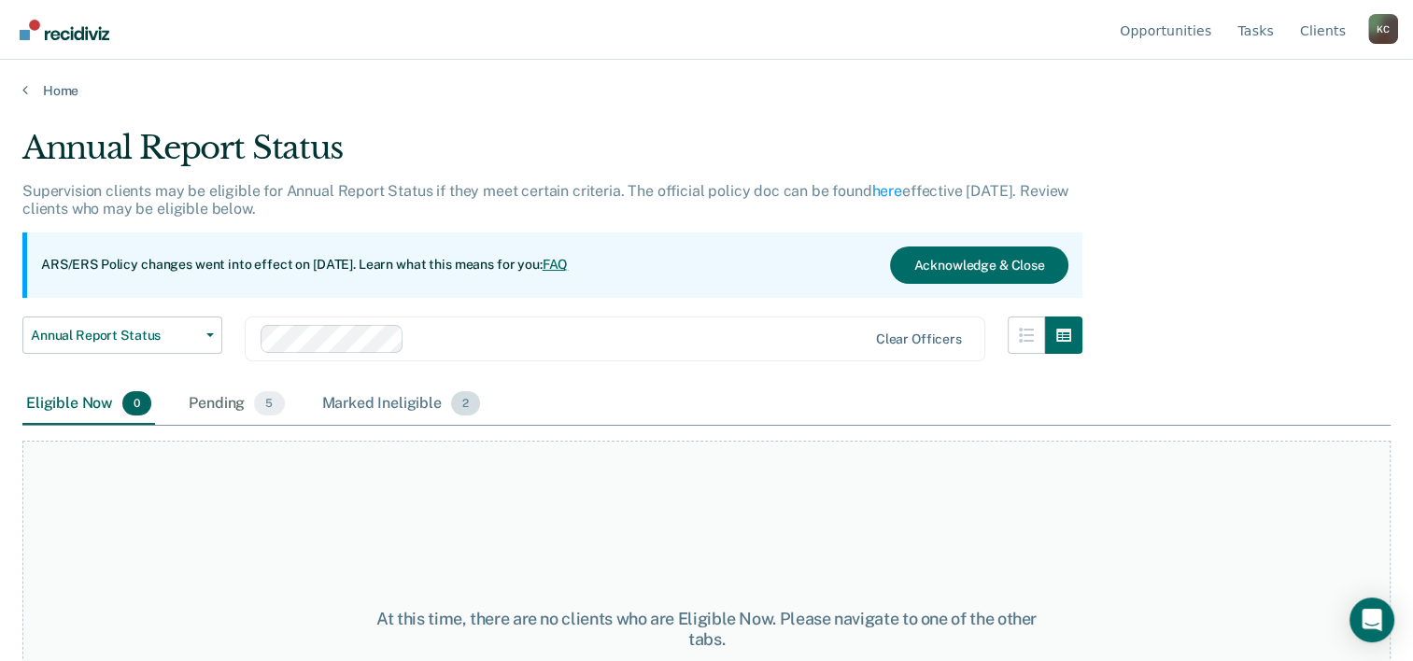
click at [386, 407] on div "Marked Ineligible 2" at bounding box center [402, 404] width 166 height 41
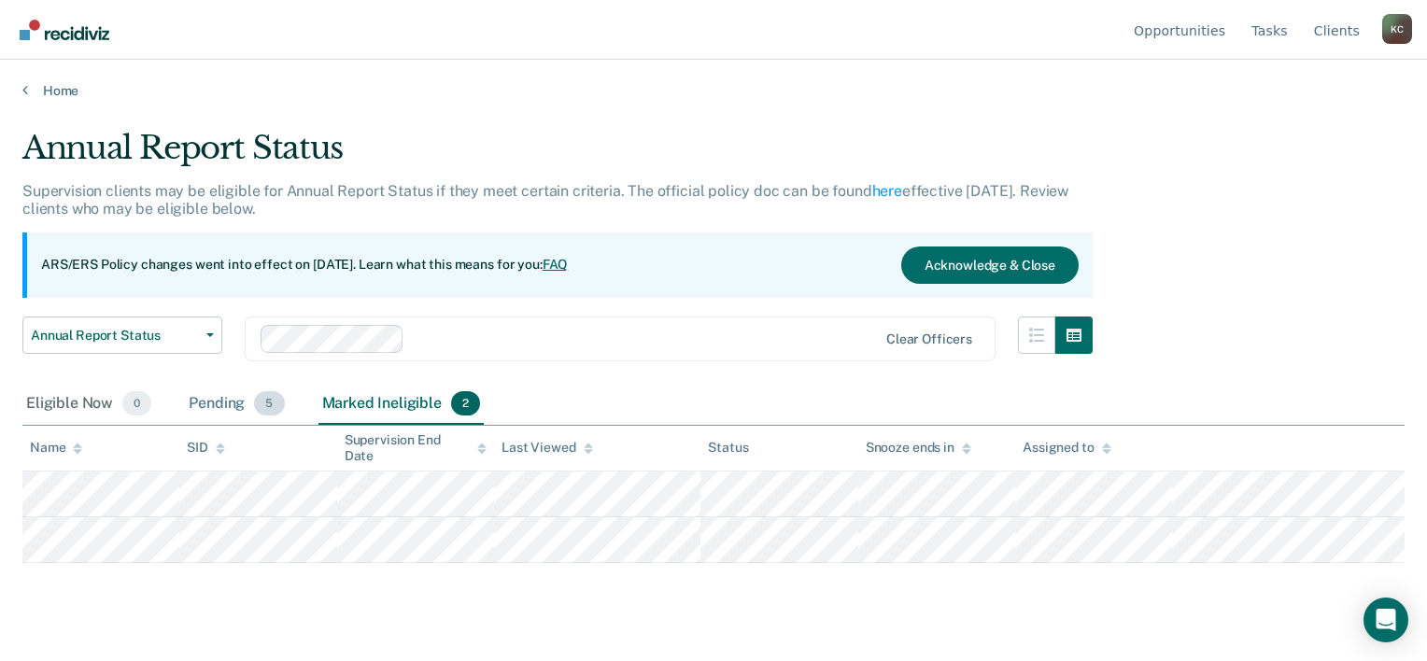
click at [220, 408] on div "Pending 5" at bounding box center [236, 404] width 103 height 41
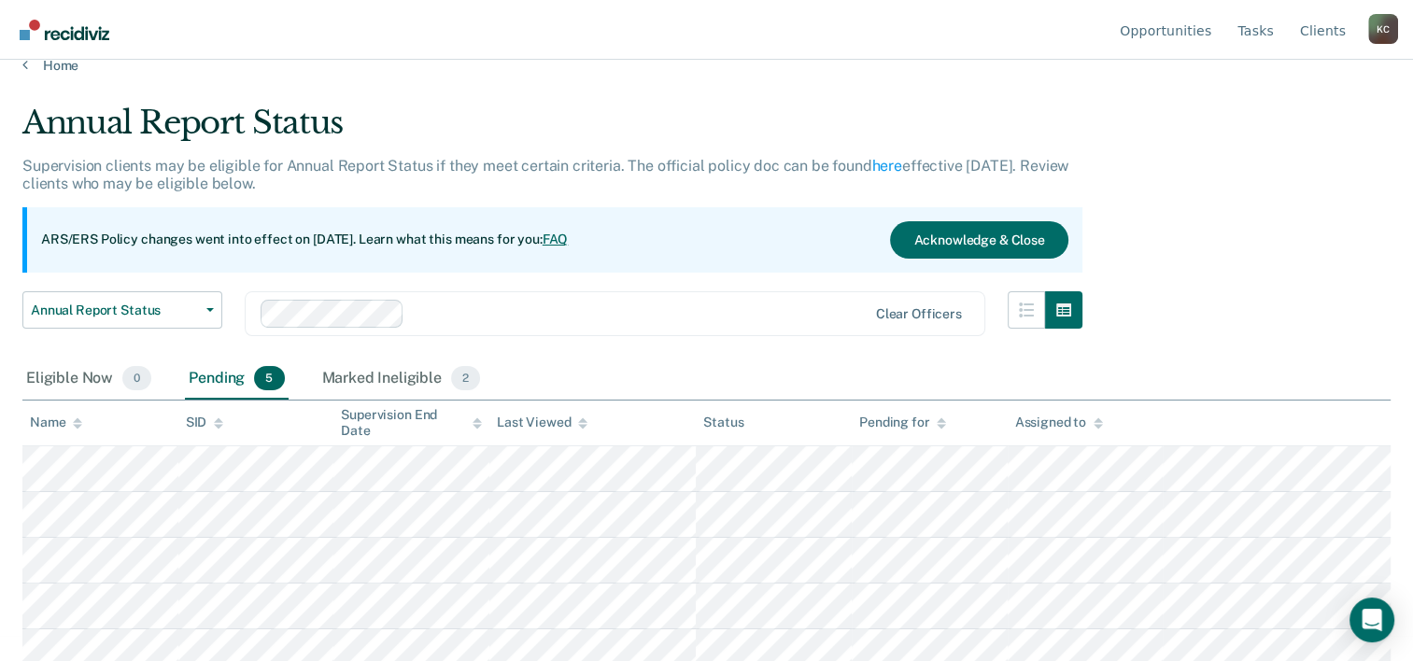
scroll to position [37, 0]
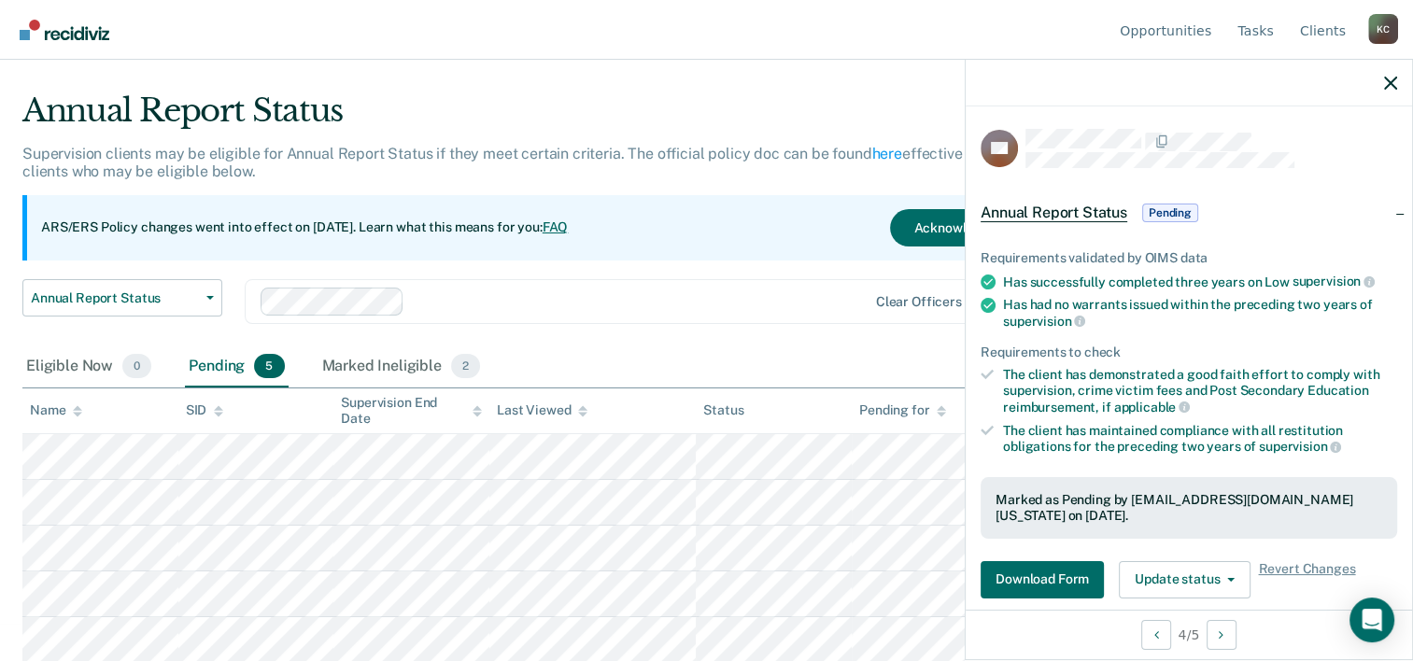
click at [758, 347] on div "Eligible Now 0 Pending 5 Marked Ineligible 2" at bounding box center [706, 368] width 1368 height 42
click at [1386, 78] on icon "button" at bounding box center [1390, 83] width 13 height 13
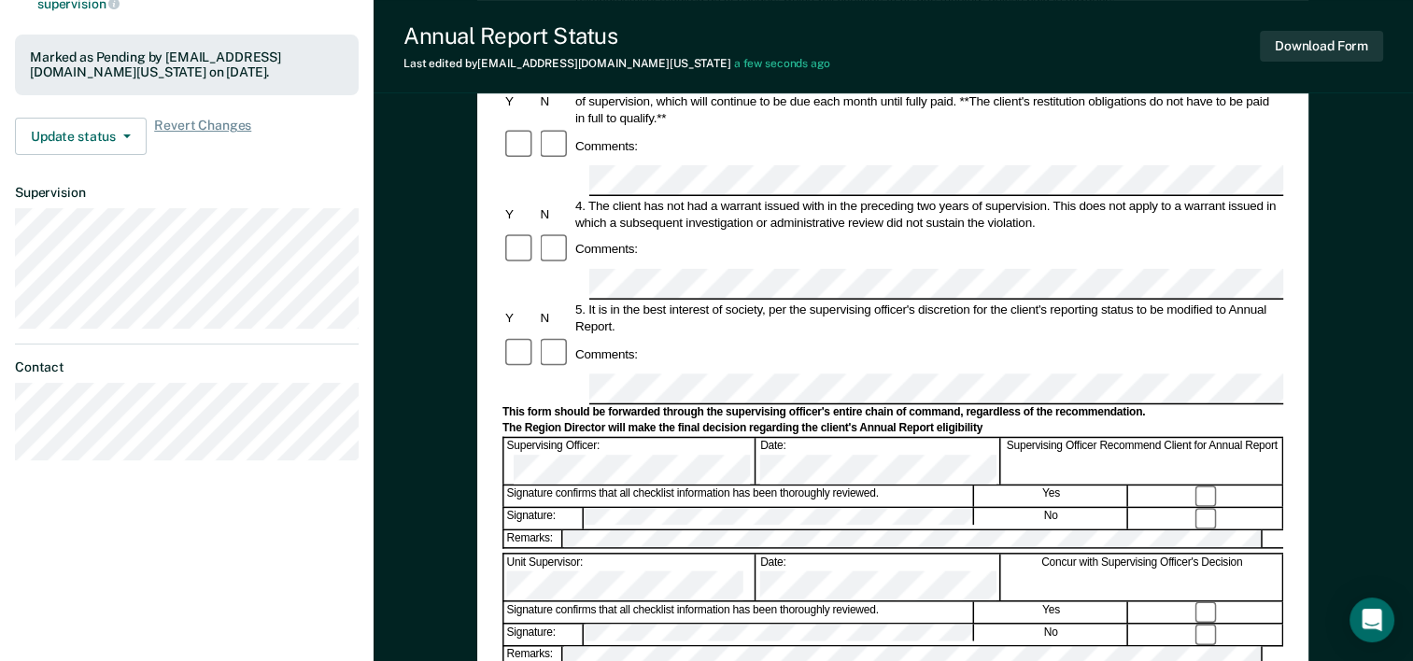
scroll to position [374, 0]
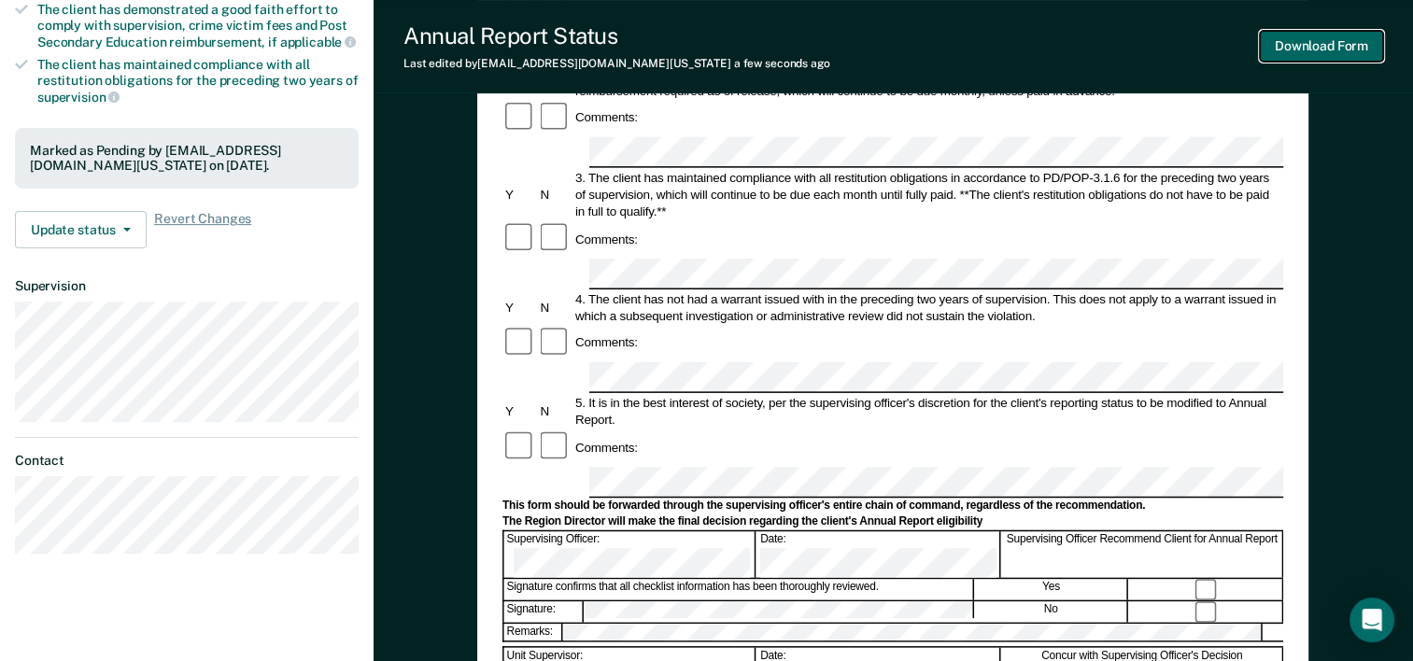
click at [1340, 52] on button "Download Form" at bounding box center [1321, 46] width 123 height 31
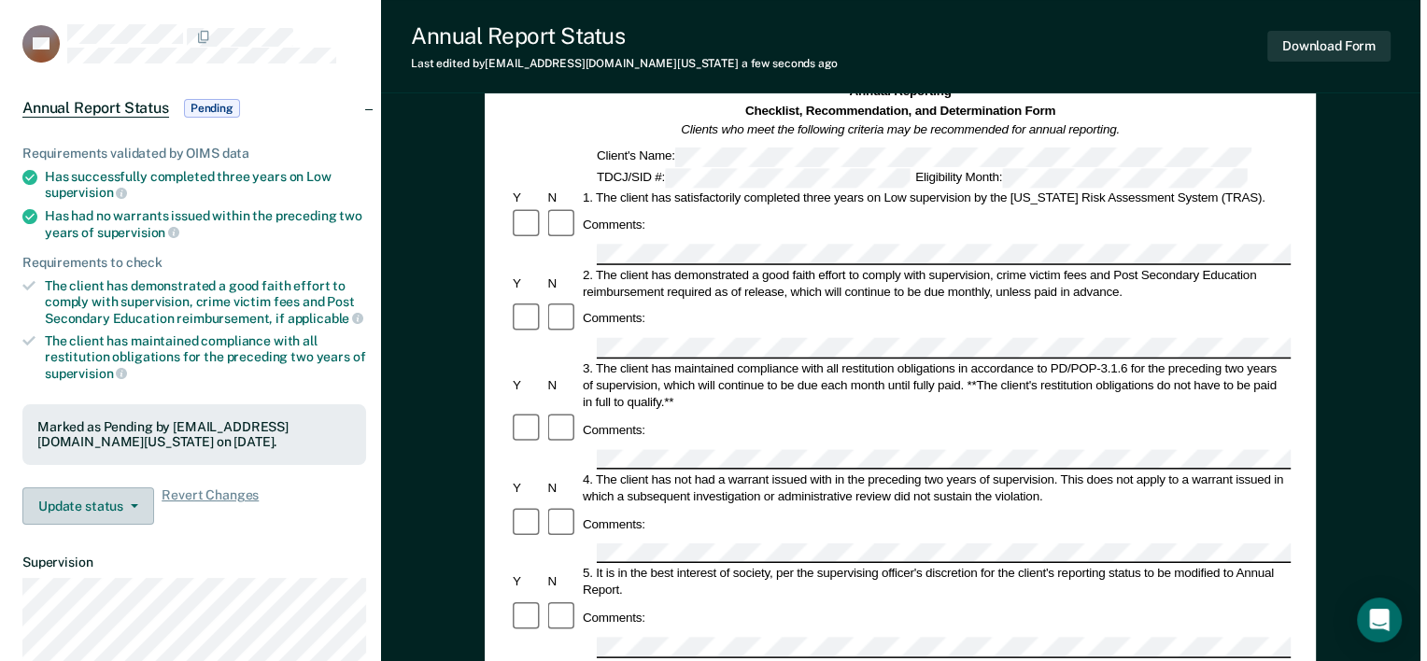
scroll to position [0, 0]
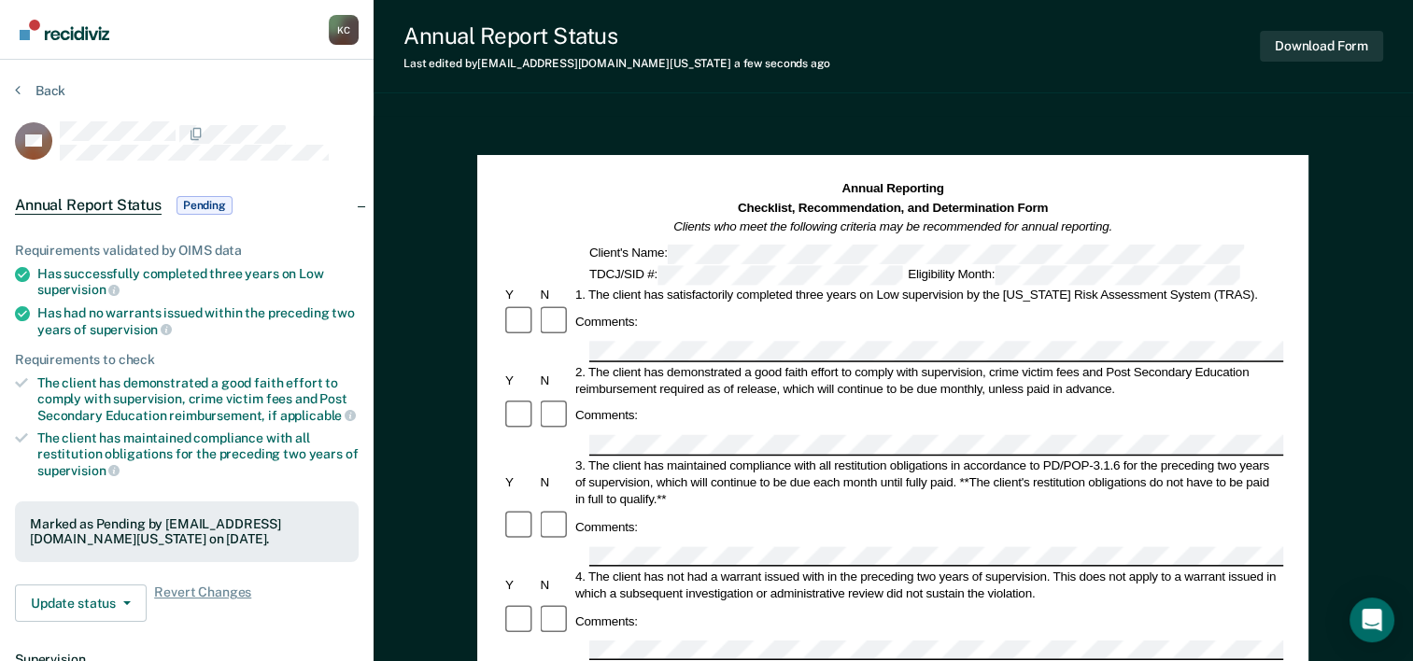
click at [49, 80] on section "Back KB Annual Report Status Pending Requirements validated by OIMS data Has su…" at bounding box center [187, 512] width 374 height 905
click at [49, 87] on button "Back" at bounding box center [40, 90] width 50 height 17
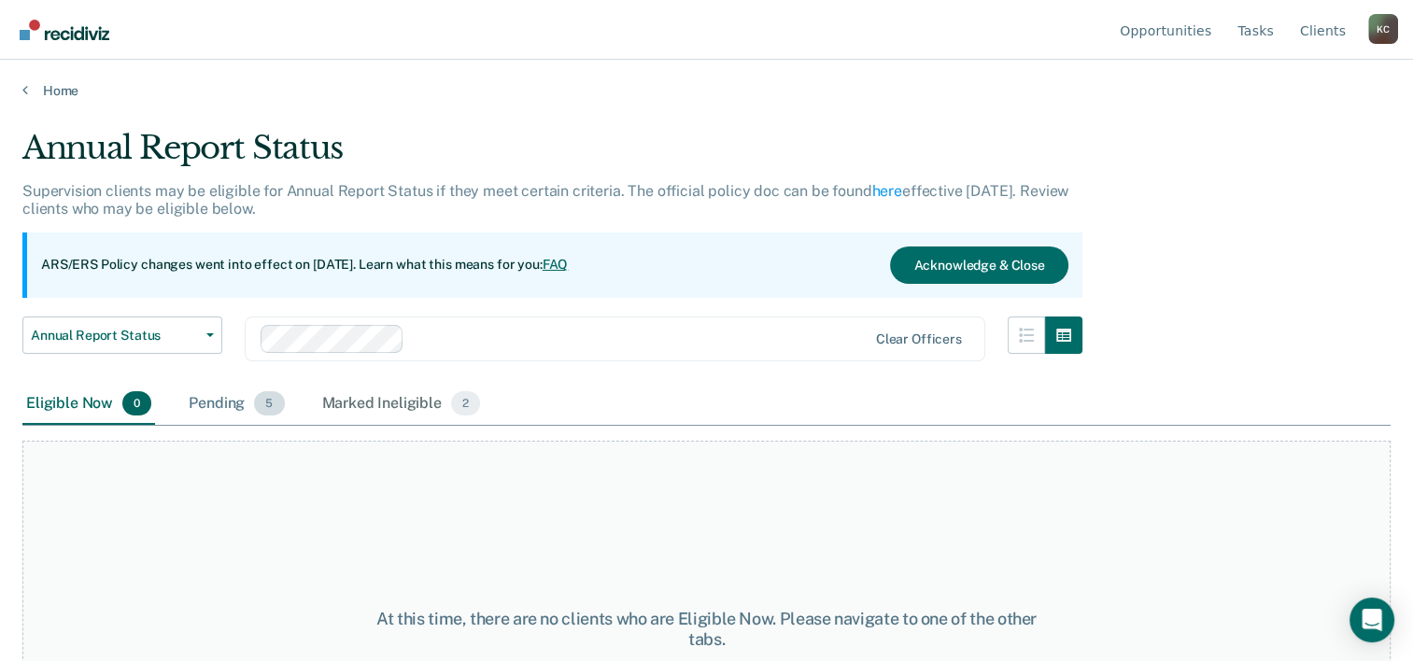
click at [238, 407] on div "Pending 5" at bounding box center [236, 404] width 103 height 41
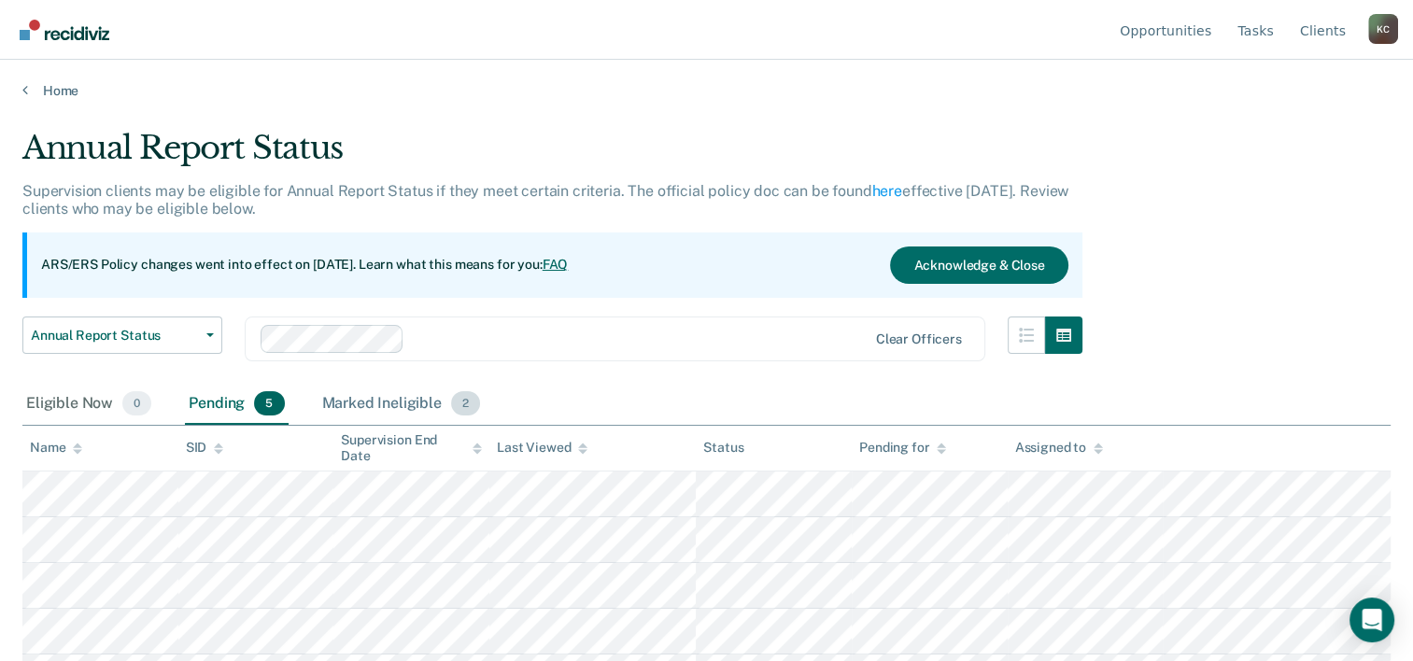
click at [361, 407] on div "Marked Ineligible 2" at bounding box center [402, 404] width 166 height 41
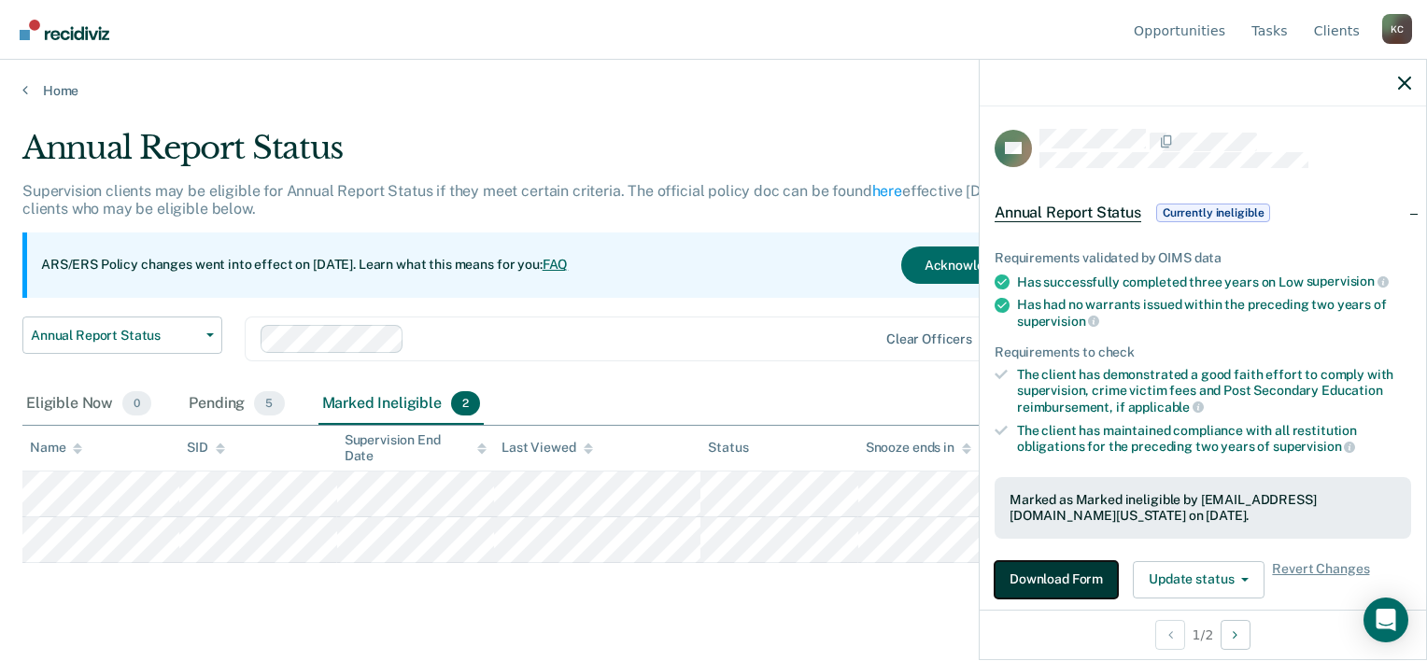
click at [1071, 561] on button "Download Form" at bounding box center [1056, 579] width 123 height 37
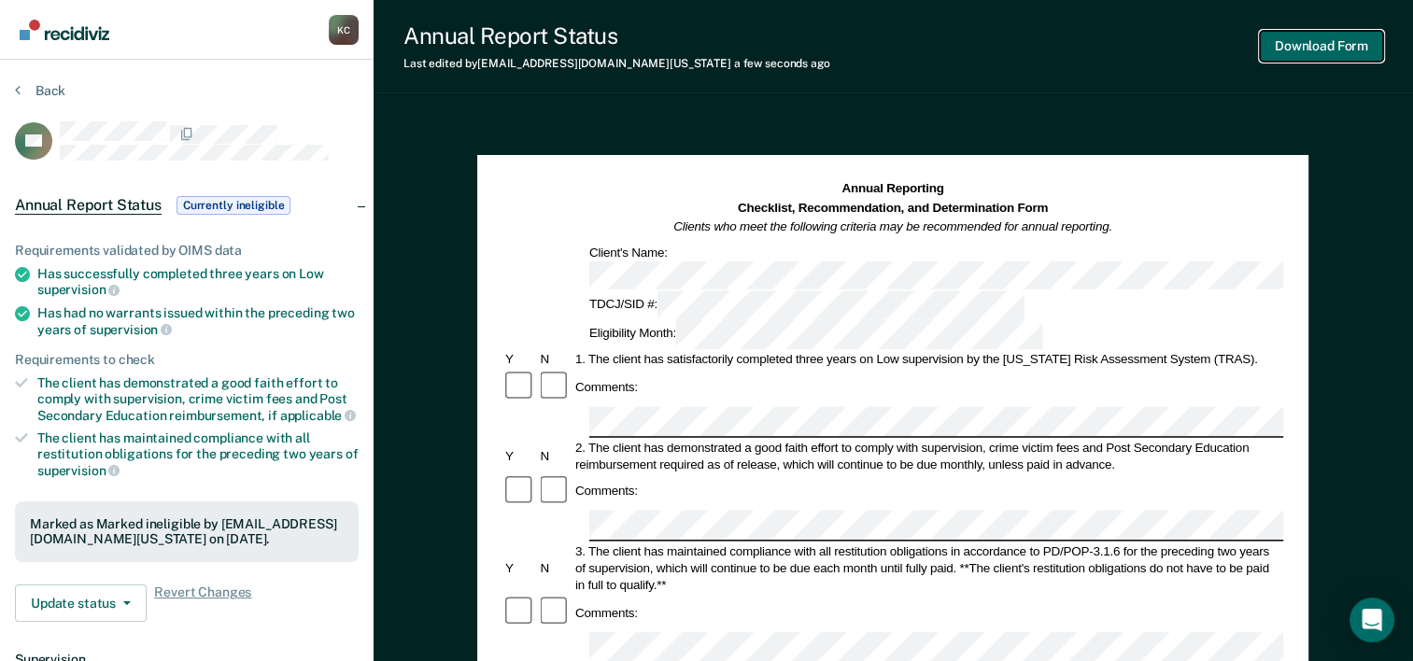
click at [1313, 40] on button "Download Form" at bounding box center [1321, 46] width 123 height 31
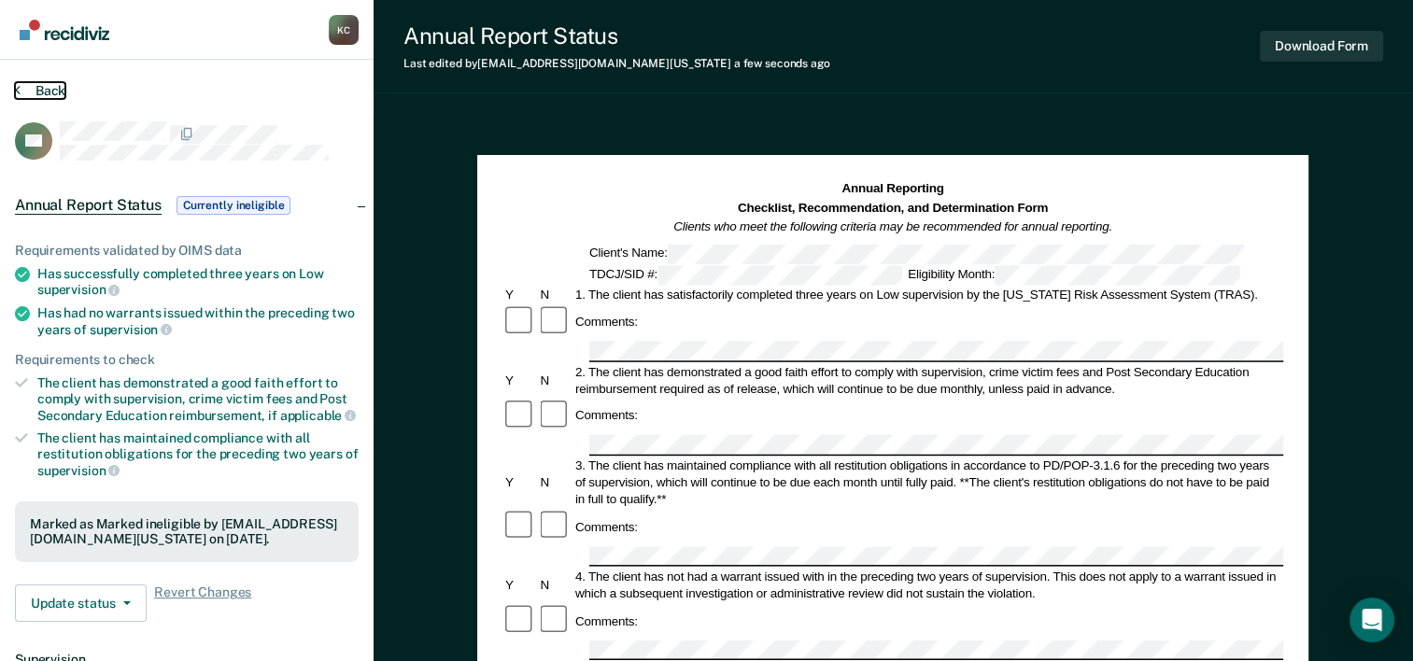
click at [50, 82] on button "Back" at bounding box center [40, 90] width 50 height 17
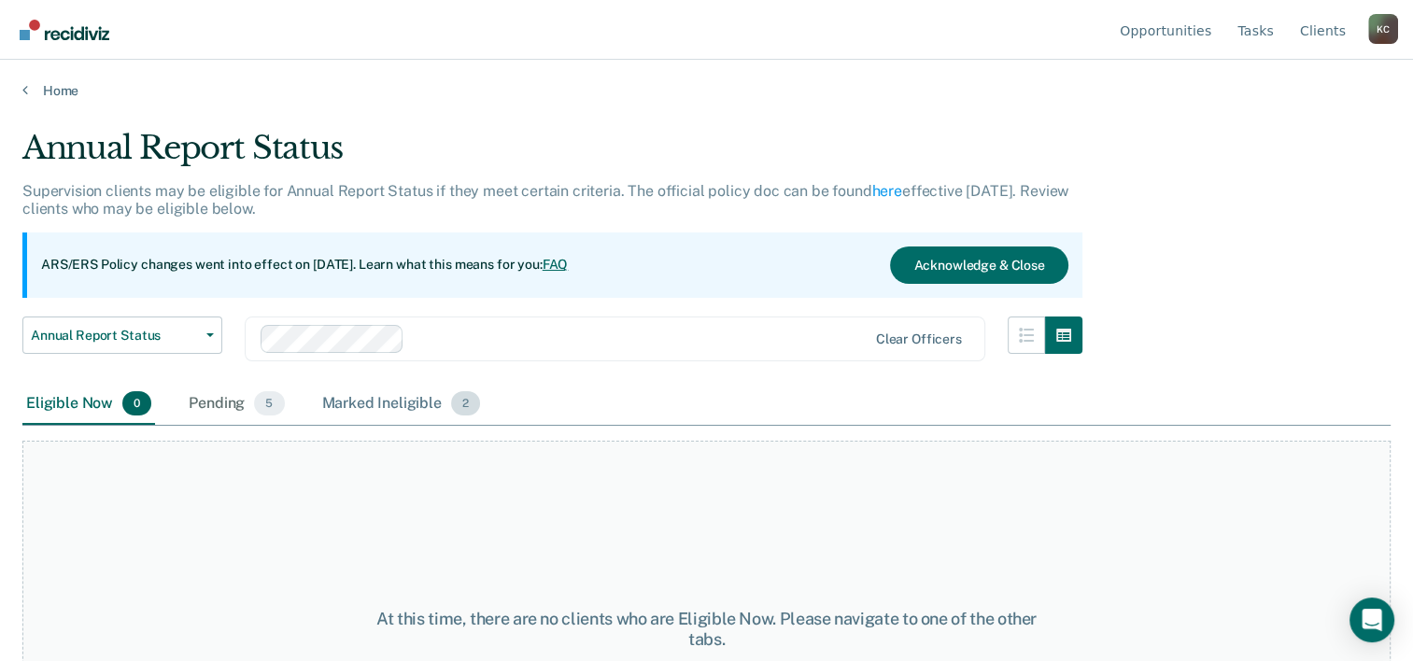
click at [406, 408] on div "Marked Ineligible 2" at bounding box center [402, 404] width 166 height 41
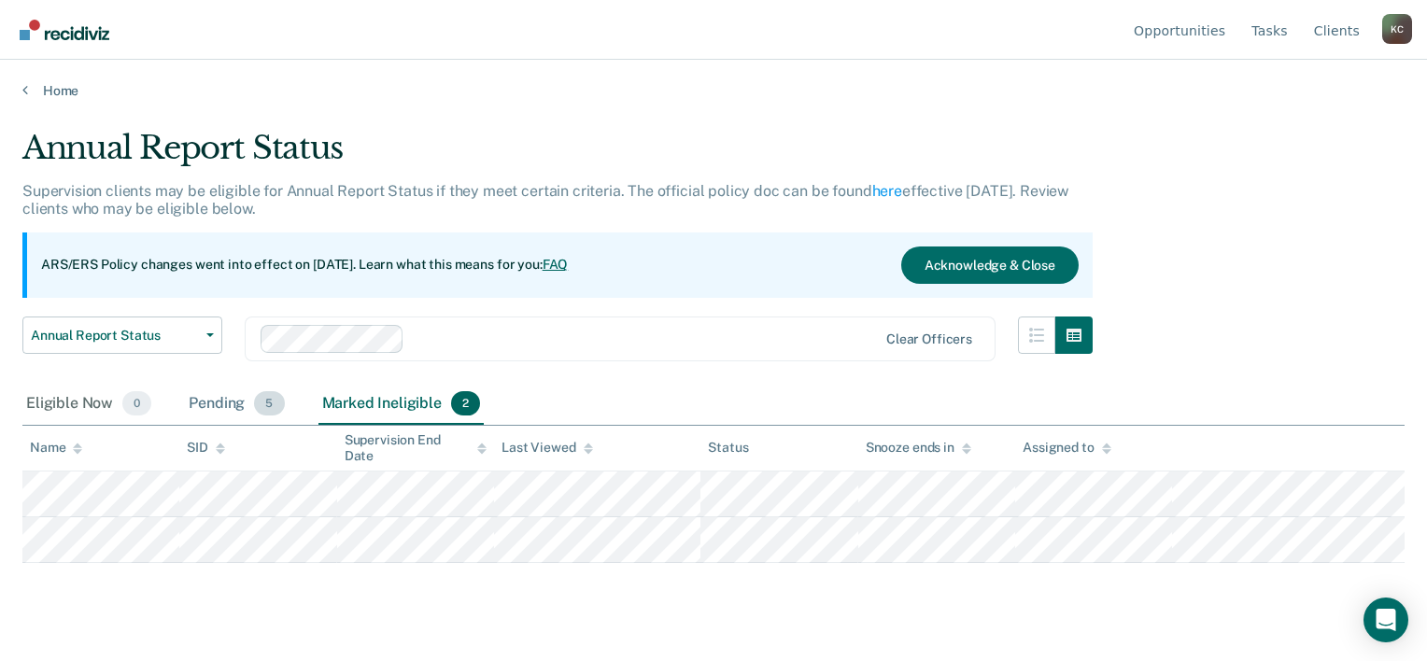
click at [224, 410] on div "Pending 5" at bounding box center [236, 404] width 103 height 41
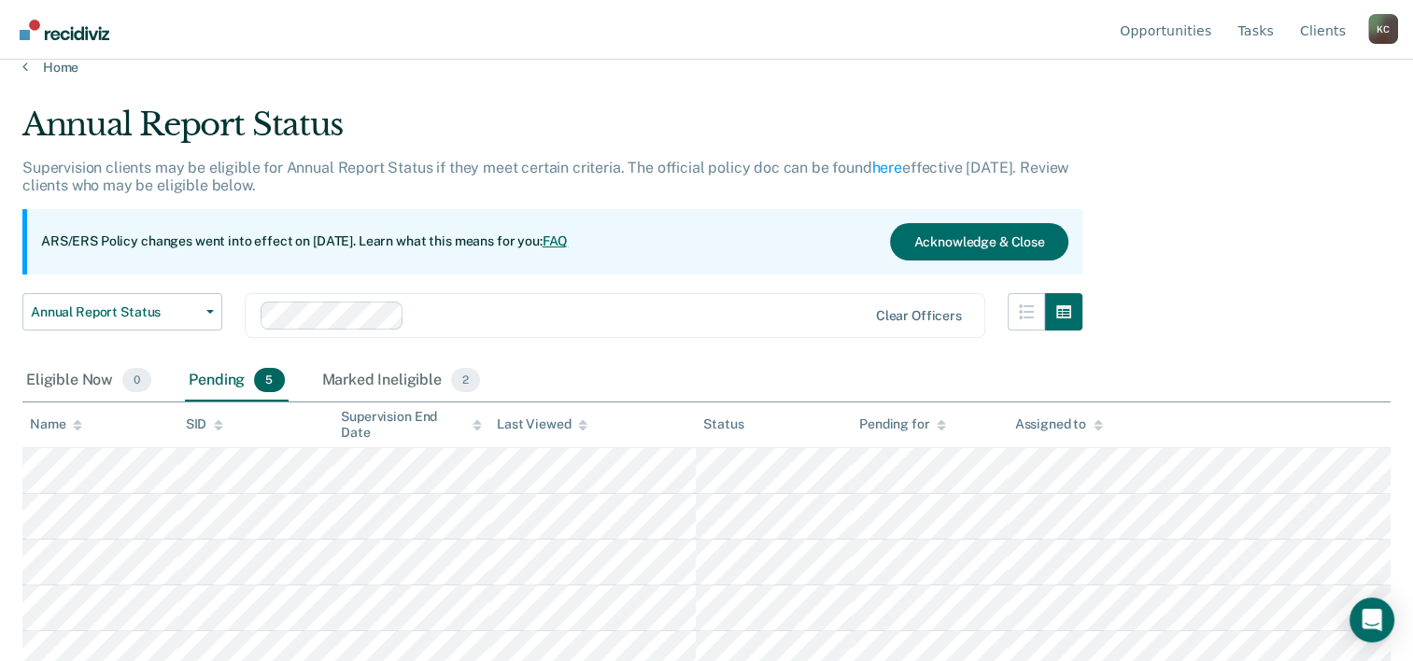
scroll to position [37, 0]
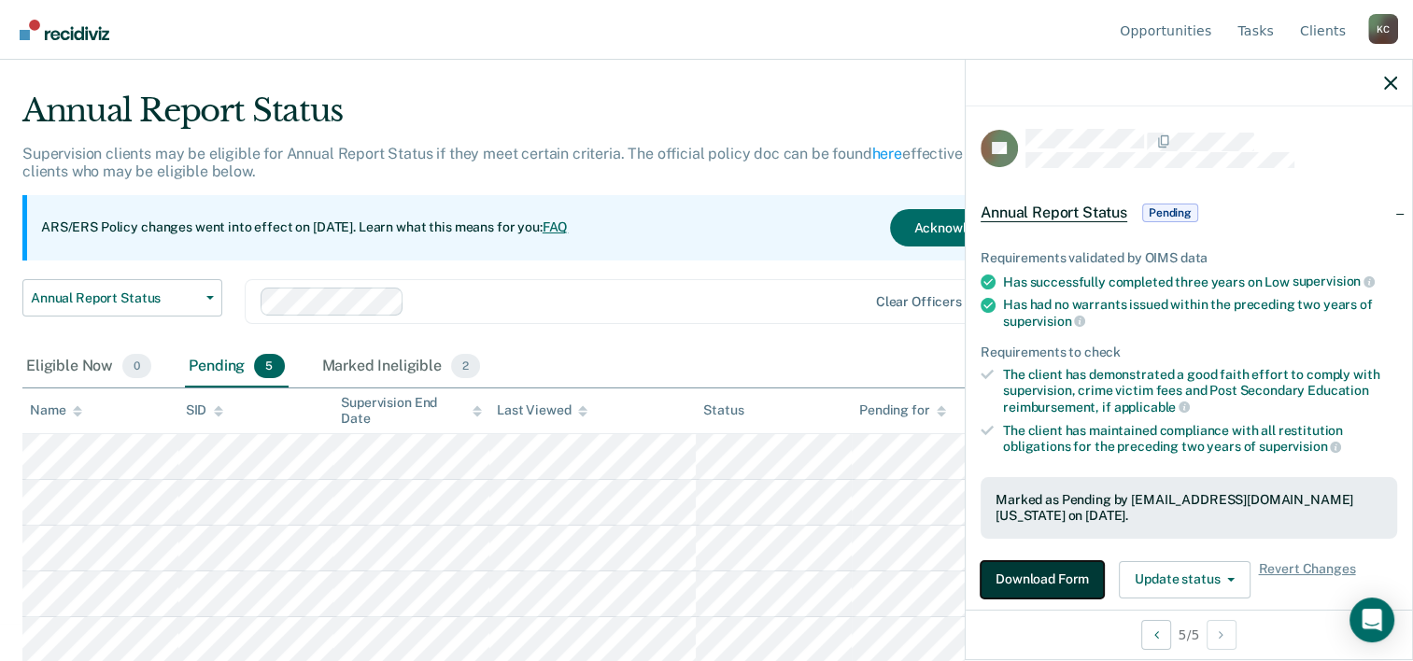
click at [1071, 579] on button "Download Form" at bounding box center [1042, 579] width 123 height 37
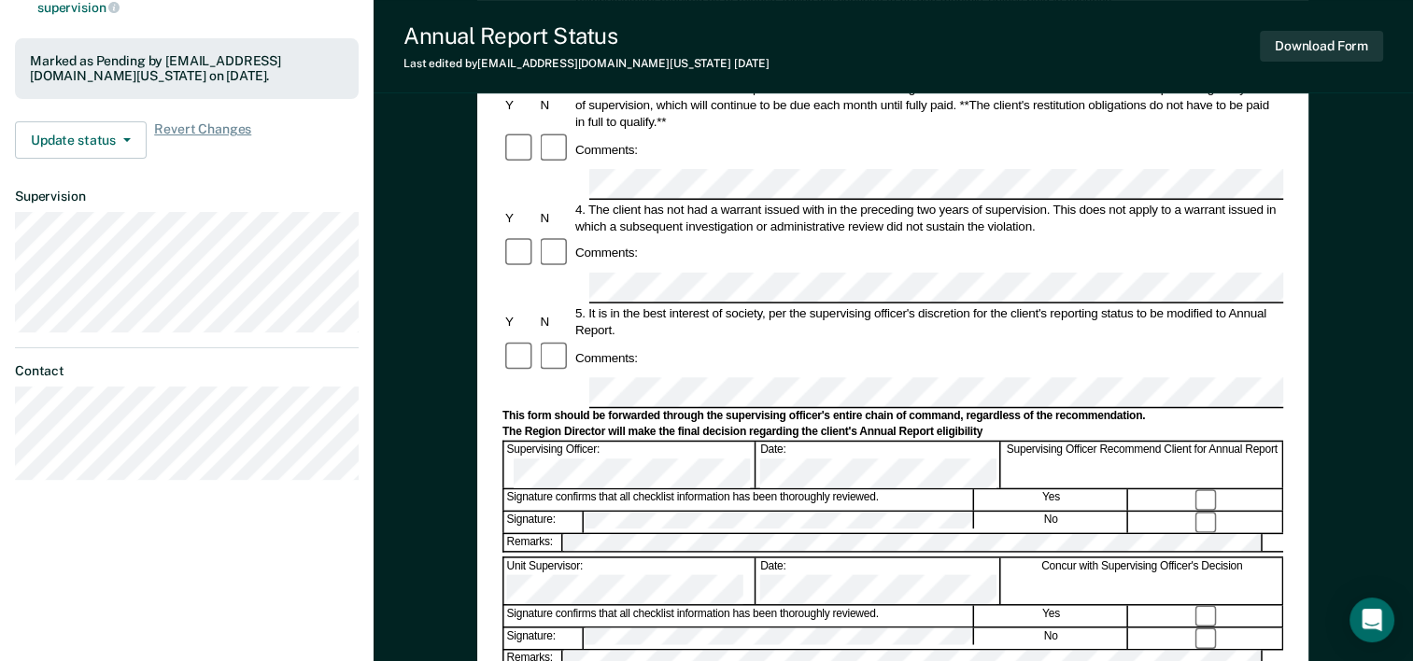
scroll to position [467, 0]
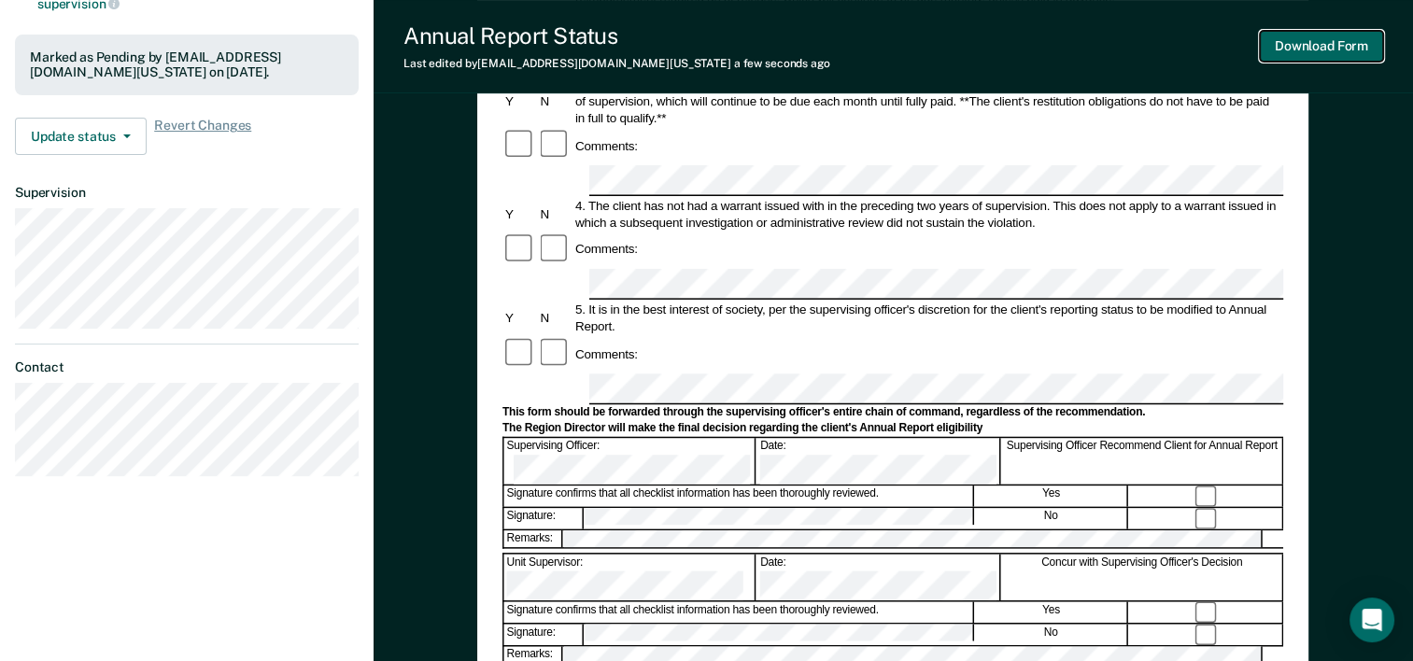
click at [1298, 37] on button "Download Form" at bounding box center [1321, 46] width 123 height 31
